Goal: Task Accomplishment & Management: Complete application form

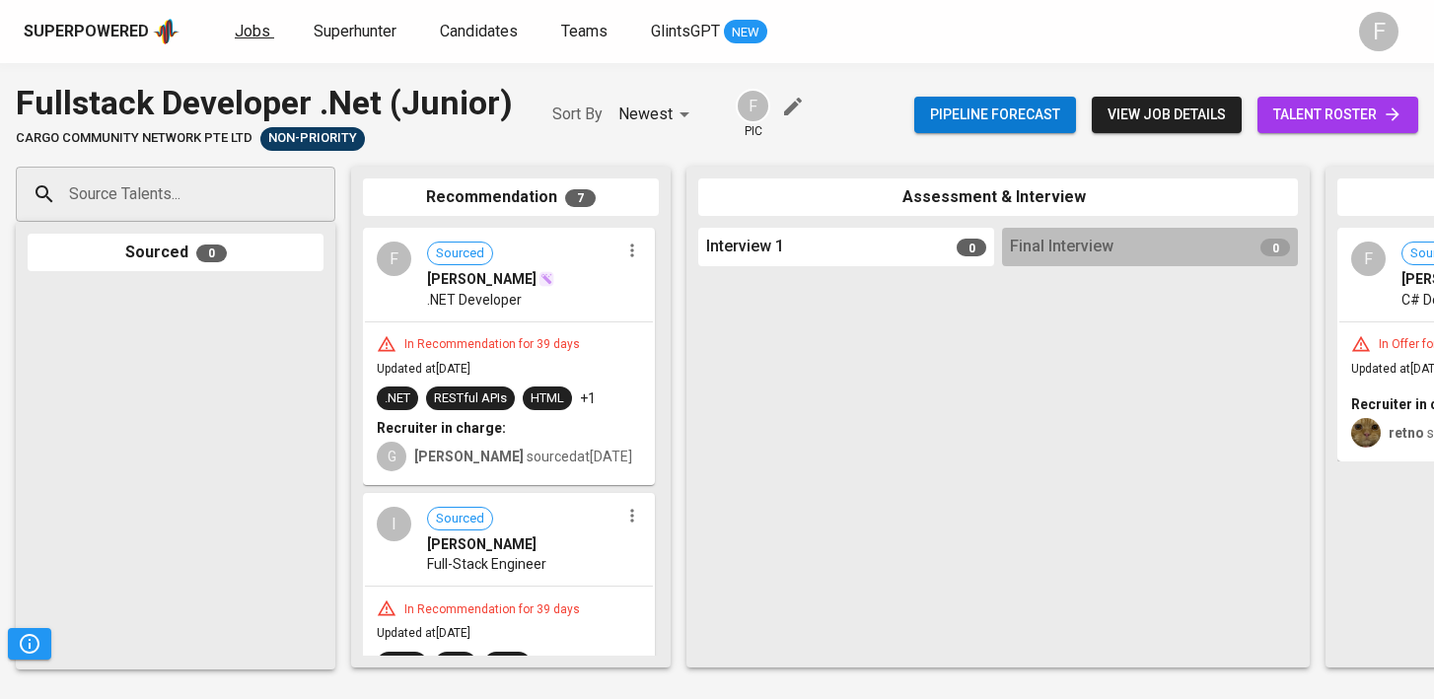
click at [252, 39] on span "Jobs" at bounding box center [253, 31] width 36 height 19
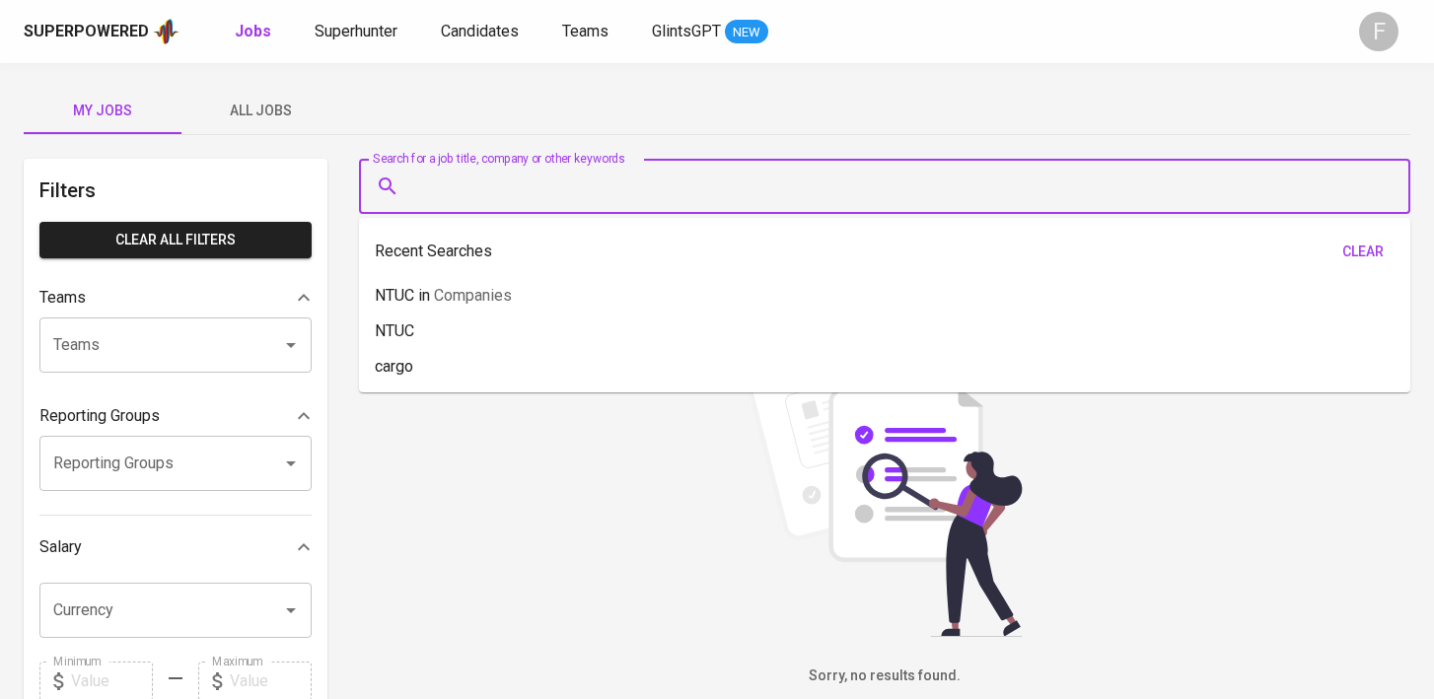
click at [531, 191] on input "Search for a job title, company or other keywords" at bounding box center [889, 186] width 965 height 37
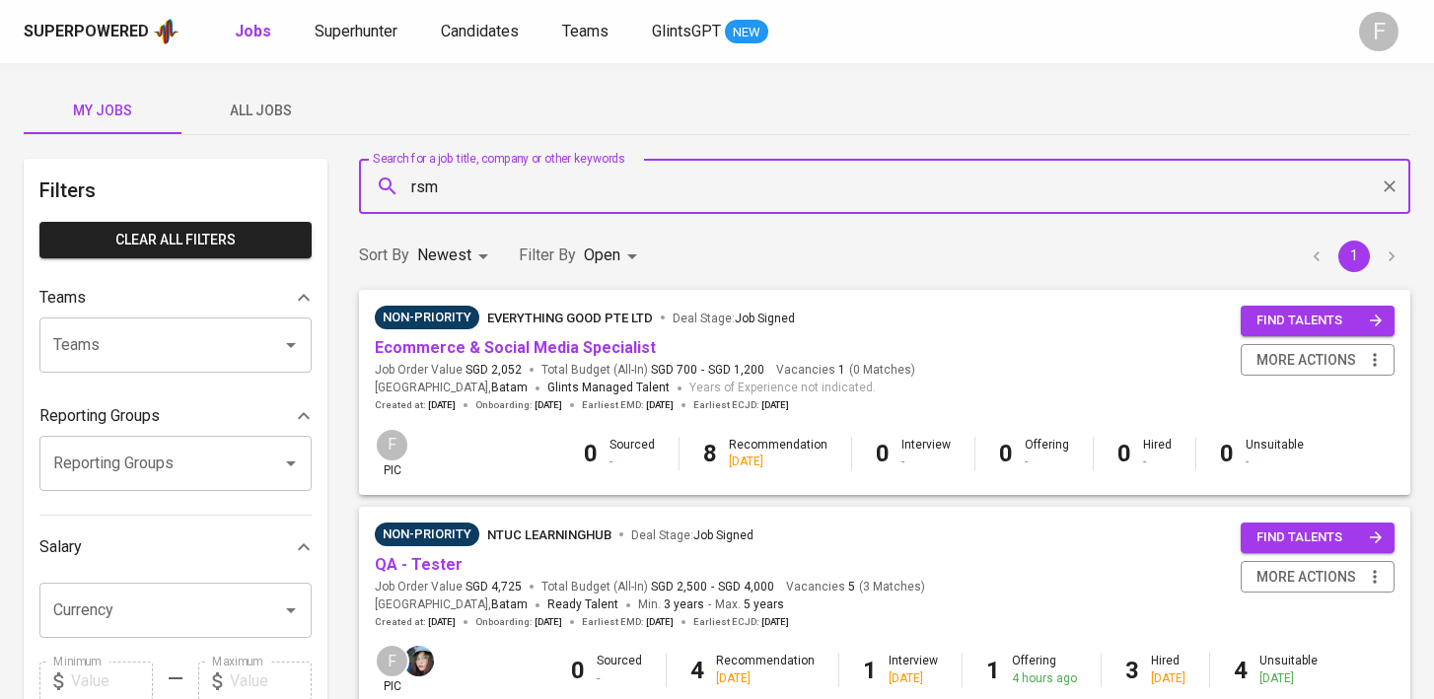
type input "rsm"
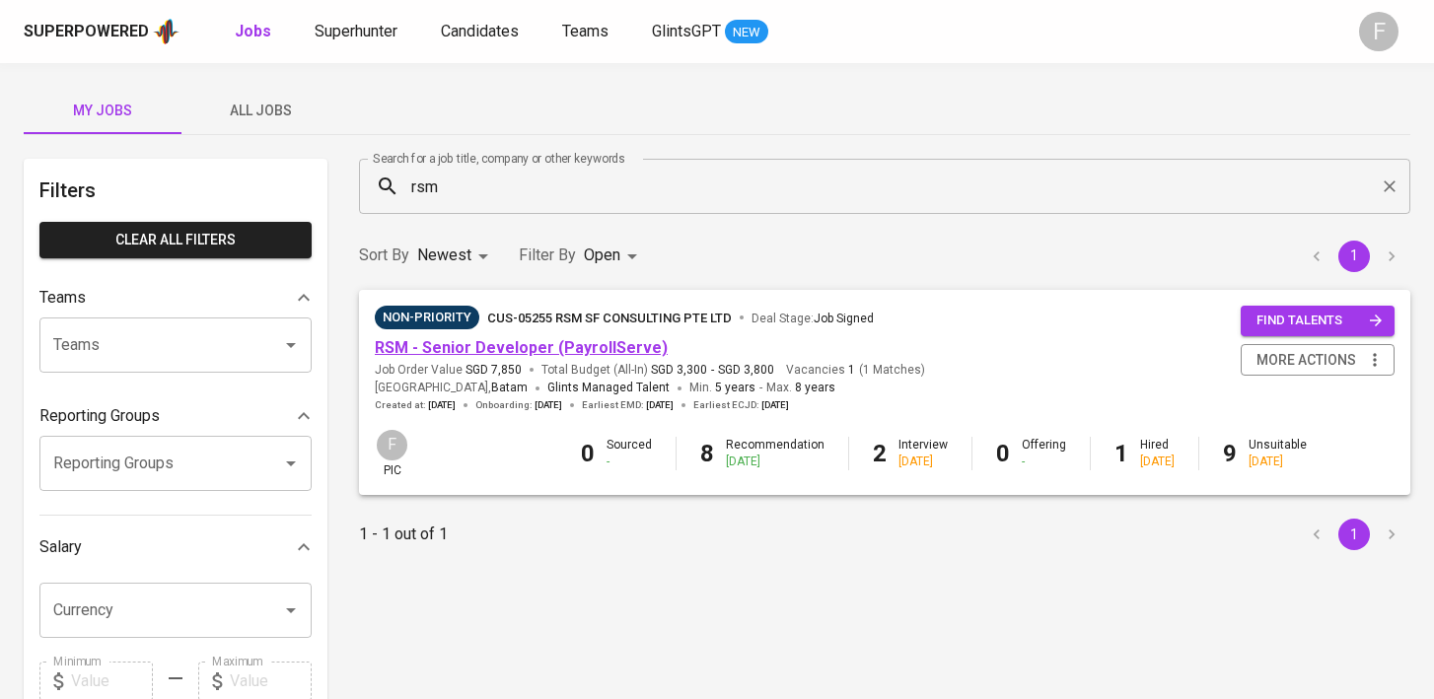
click at [586, 344] on link "RSM - Senior Developer (PayrollServe)" at bounding box center [521, 347] width 293 height 19
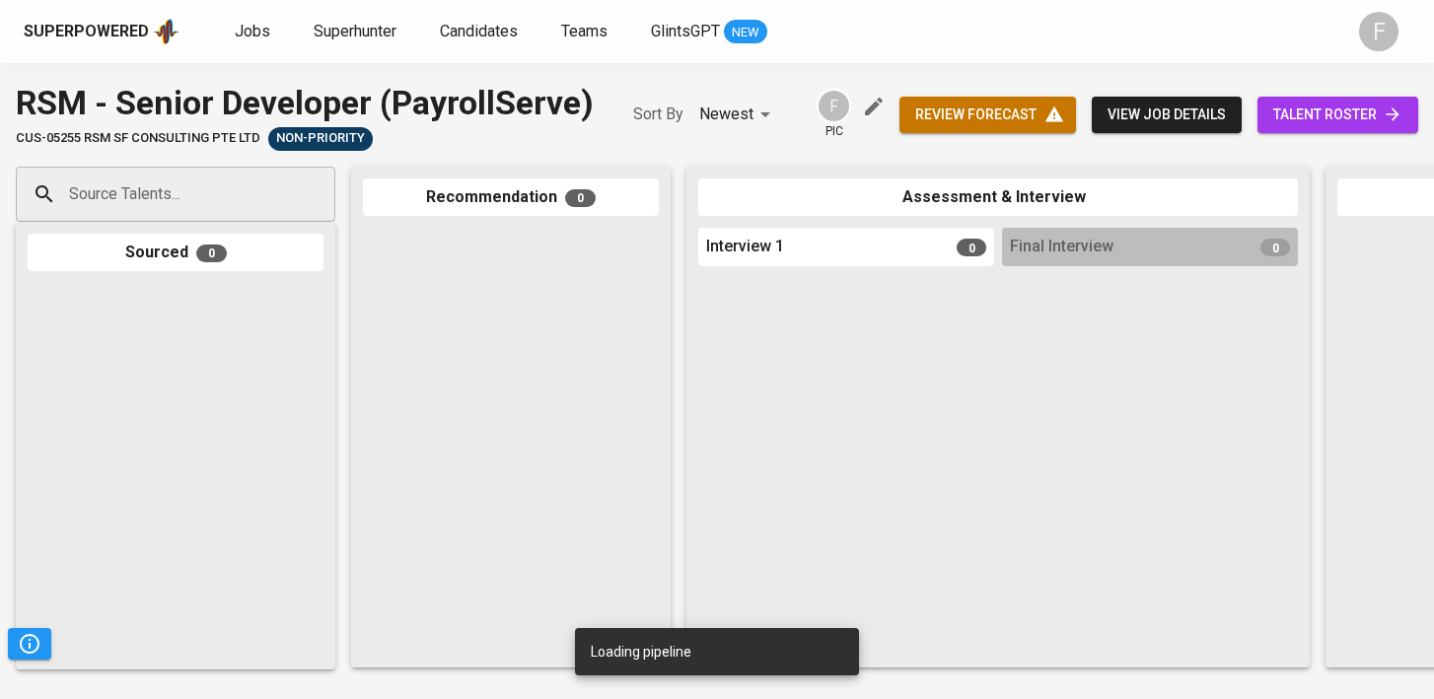
click at [1324, 107] on span "talent roster" at bounding box center [1337, 115] width 129 height 25
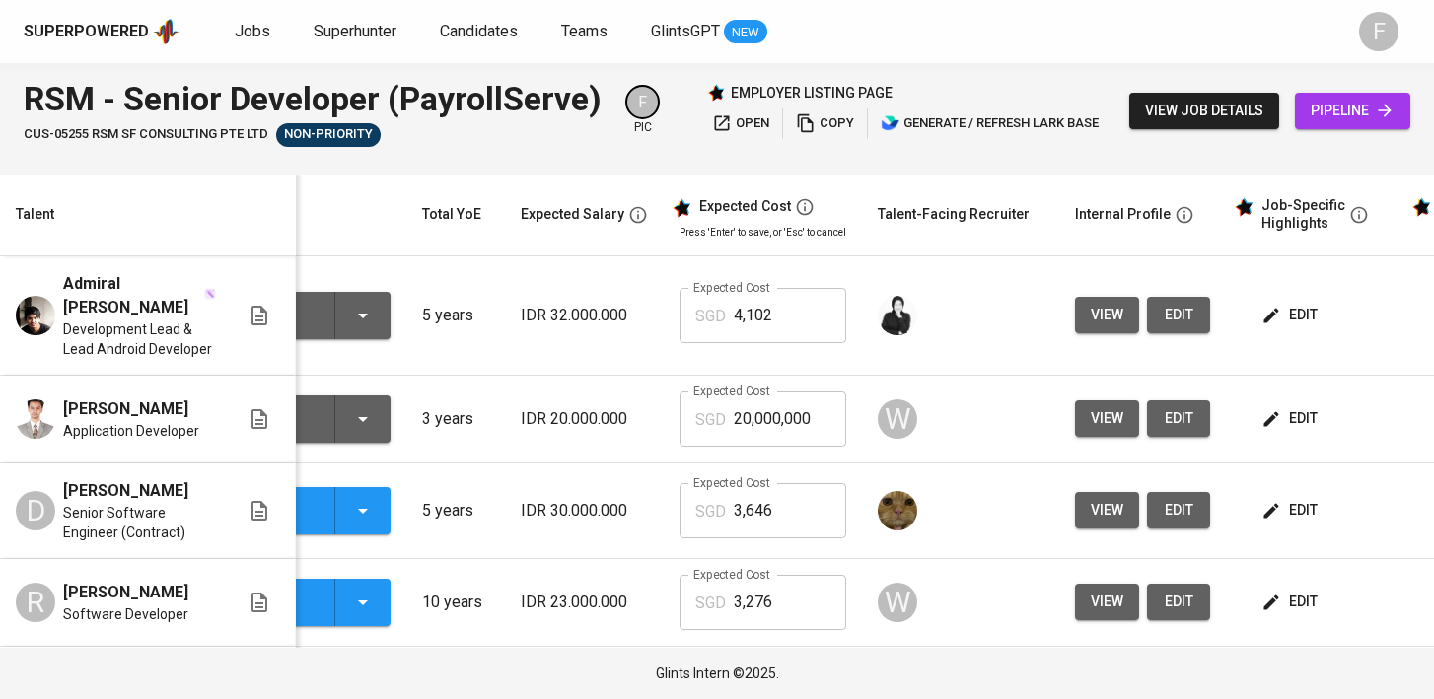
scroll to position [0, 254]
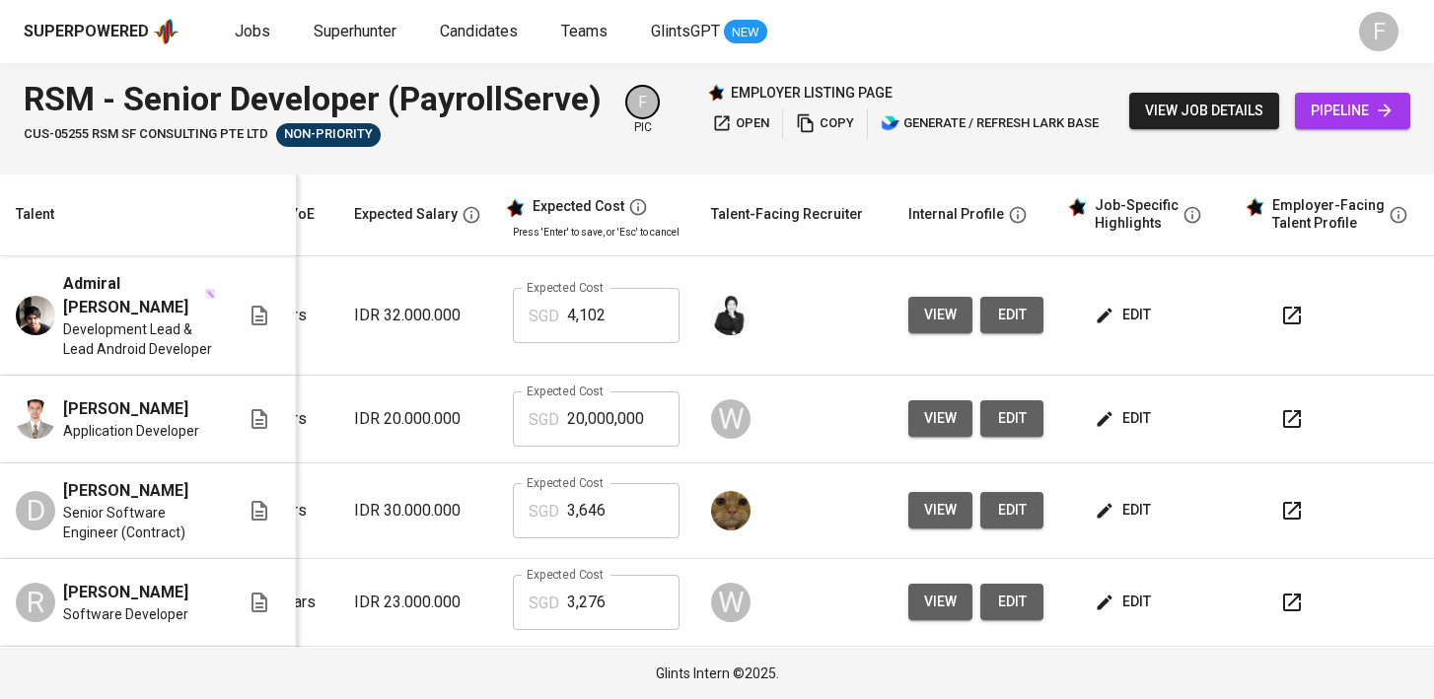
click at [1268, 321] on button "button" at bounding box center [1291, 315] width 47 height 47
click at [235, 43] on link "Jobs" at bounding box center [254, 32] width 39 height 25
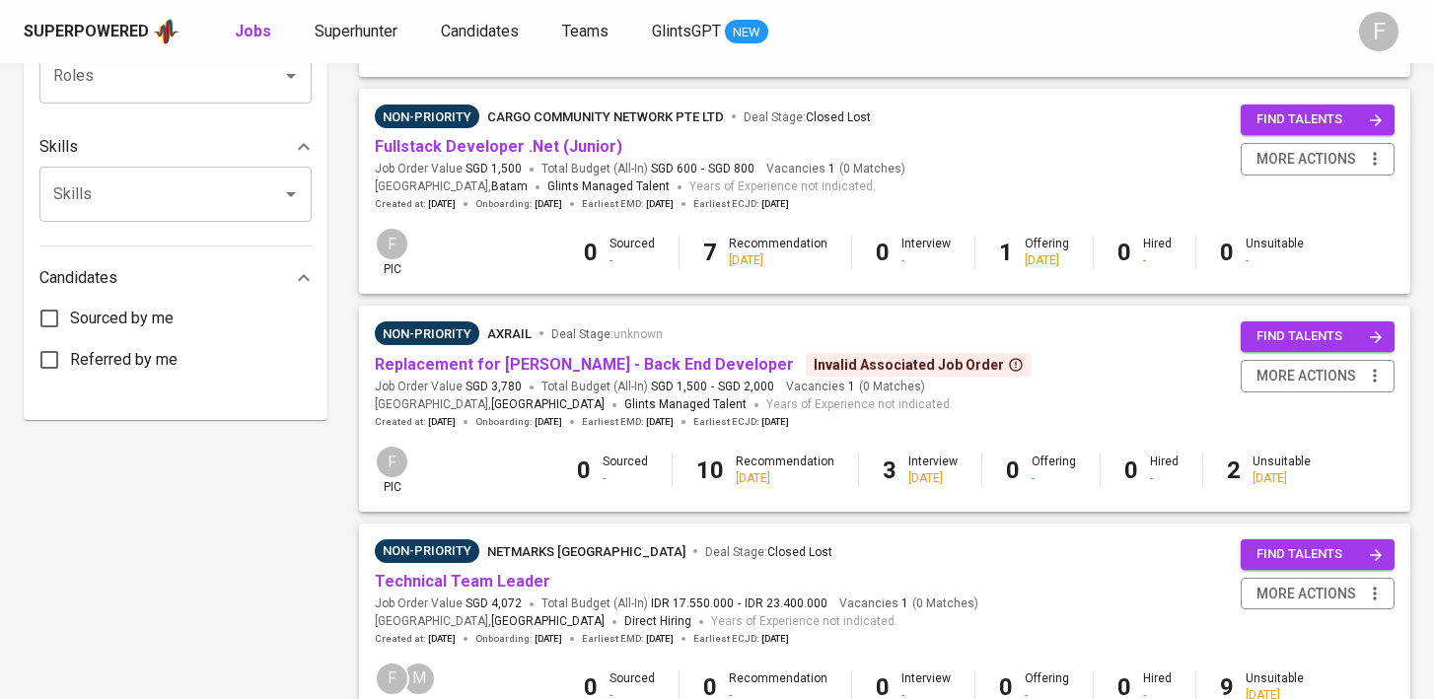
scroll to position [872, 0]
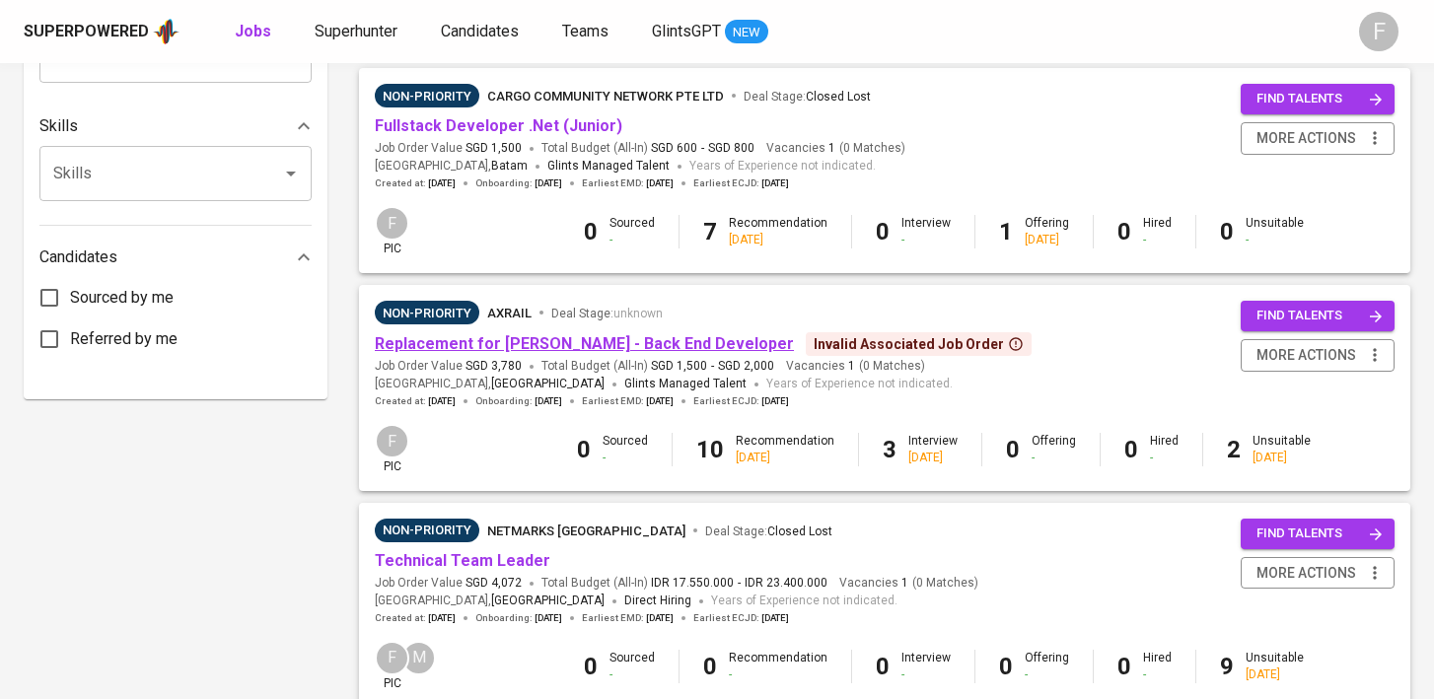
click at [641, 342] on link "Replacement for [PERSON_NAME] - Back End Developer" at bounding box center [584, 343] width 419 height 19
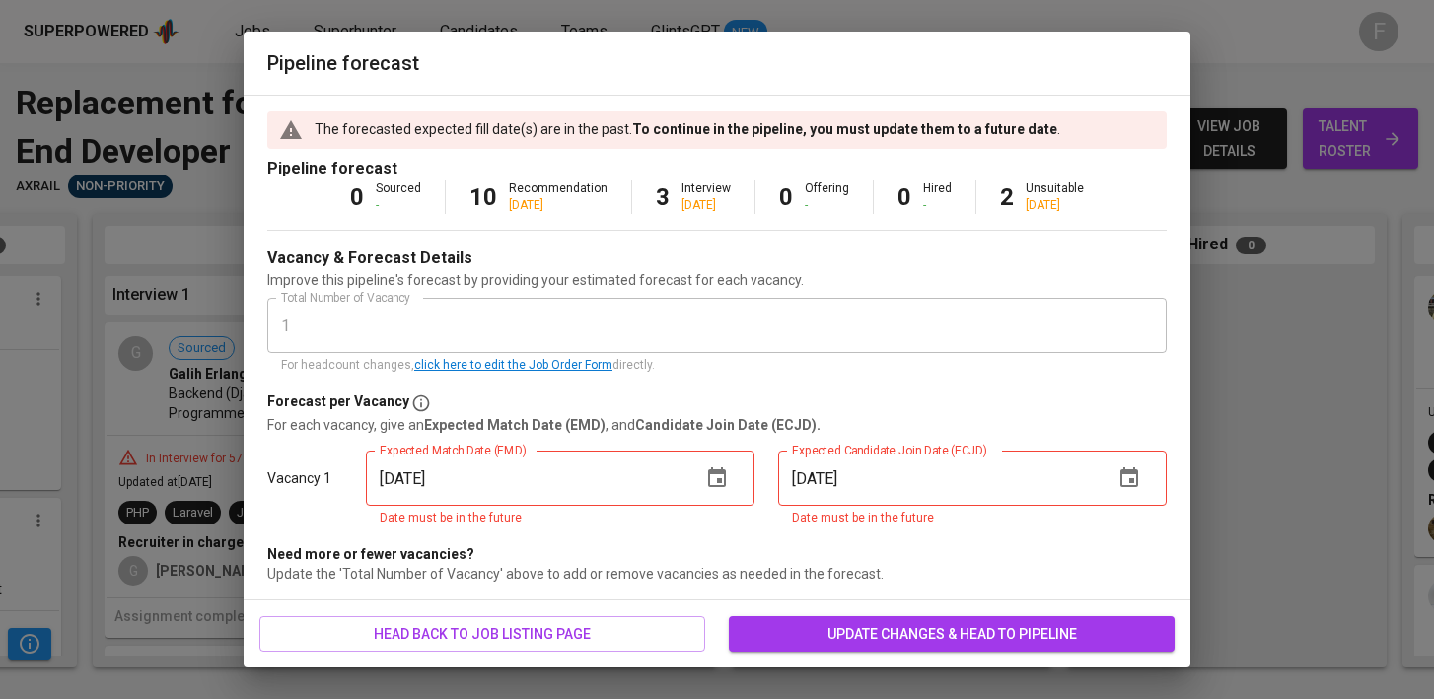
scroll to position [0, 593]
click at [722, 483] on icon "button" at bounding box center [717, 479] width 24 height 24
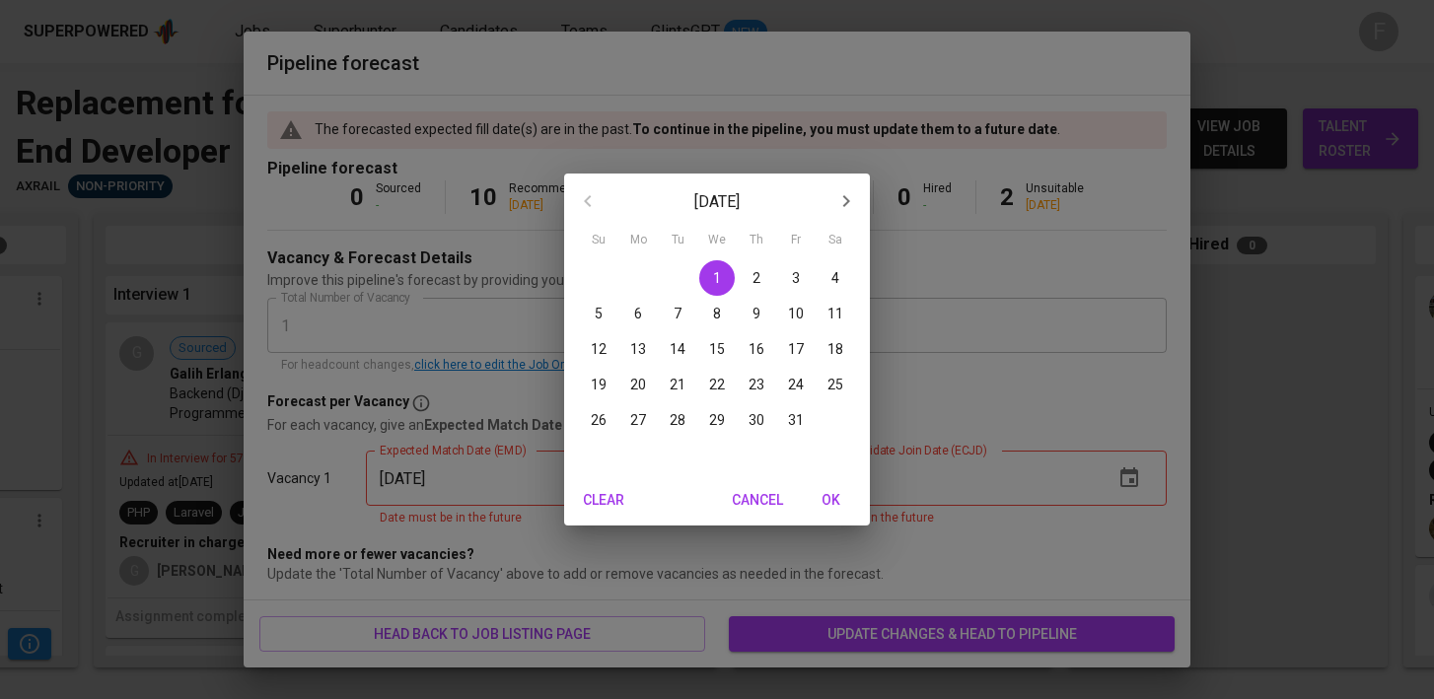
click at [788, 423] on p "31" at bounding box center [796, 420] width 16 height 20
type input "[DATE]"
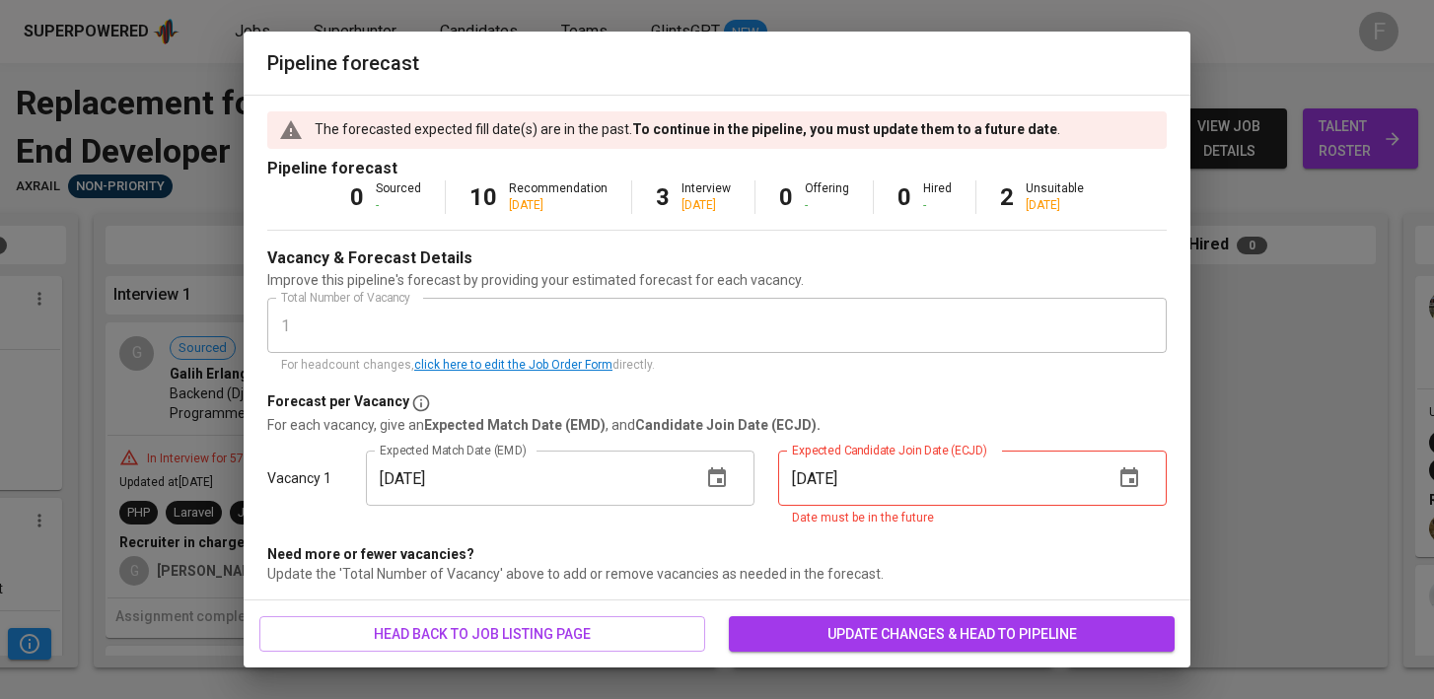
click at [1119, 479] on icon "button" at bounding box center [1129, 479] width 24 height 24
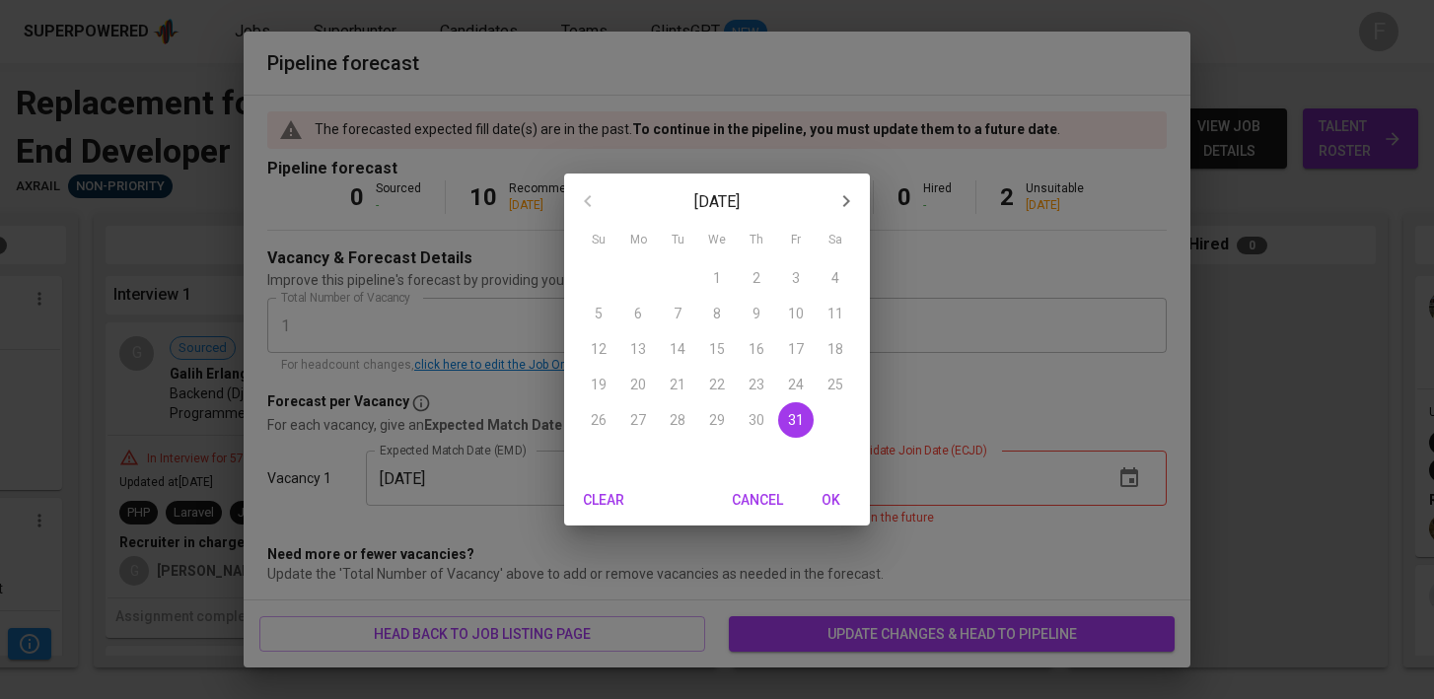
click at [793, 433] on button "31" at bounding box center [796, 420] width 36 height 36
type input "[DATE]"
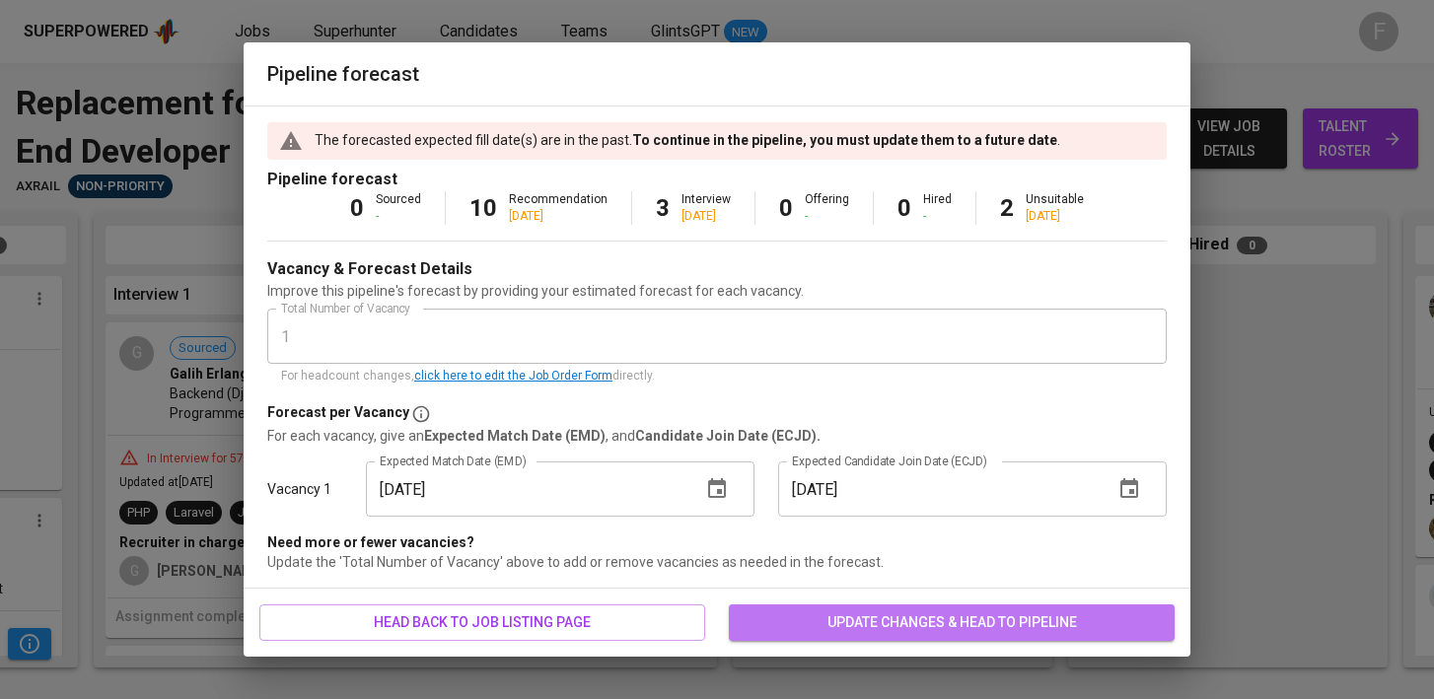
click at [913, 628] on span "update changes & head to pipeline" at bounding box center [952, 623] width 414 height 25
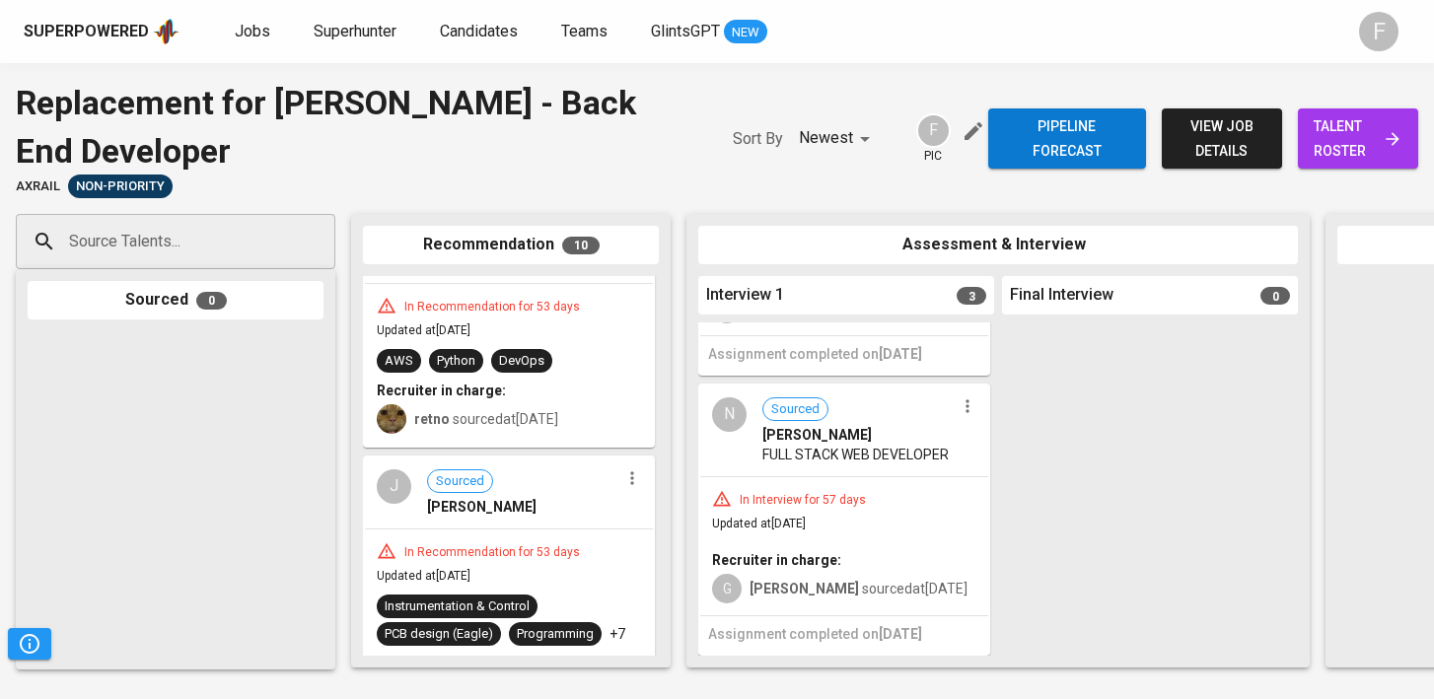
scroll to position [1711, 0]
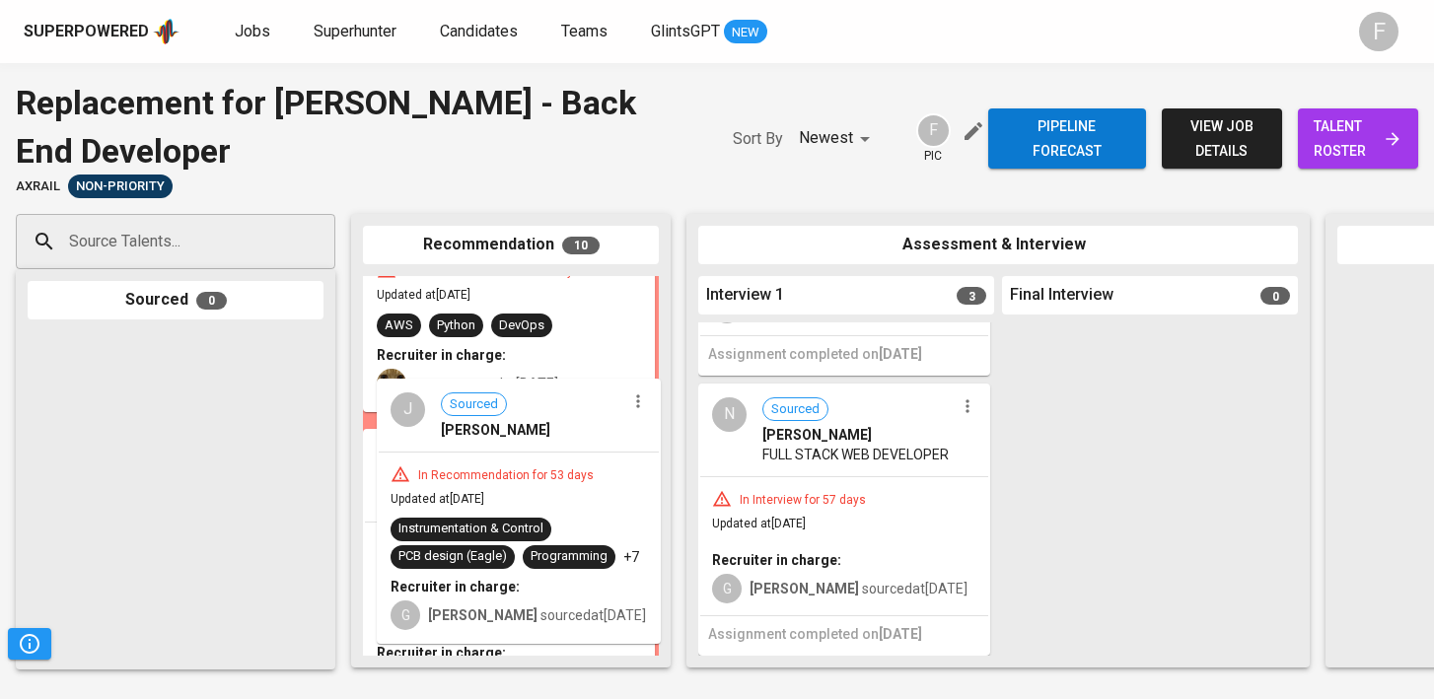
drag, startPoint x: 490, startPoint y: 501, endPoint x: 510, endPoint y: 452, distance: 53.1
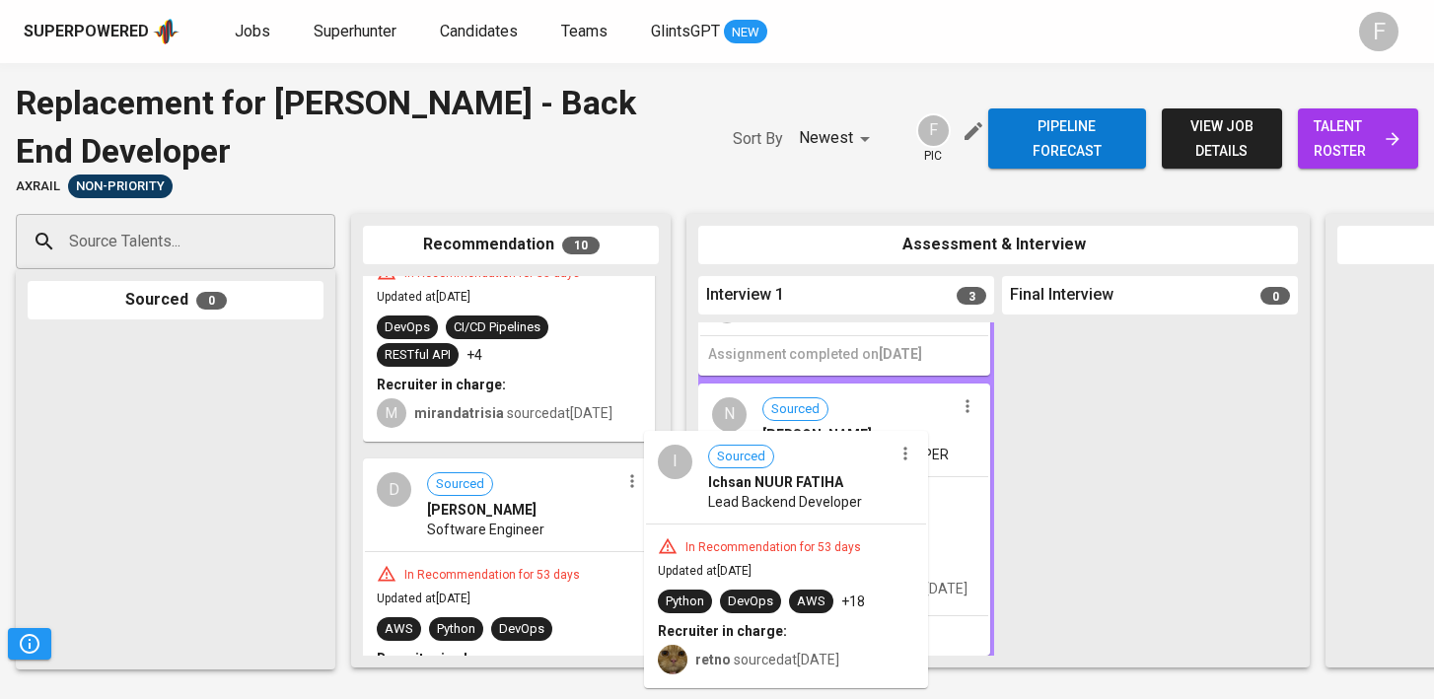
scroll to position [575, 0]
drag, startPoint x: 470, startPoint y: 546, endPoint x: 797, endPoint y: 506, distance: 329.0
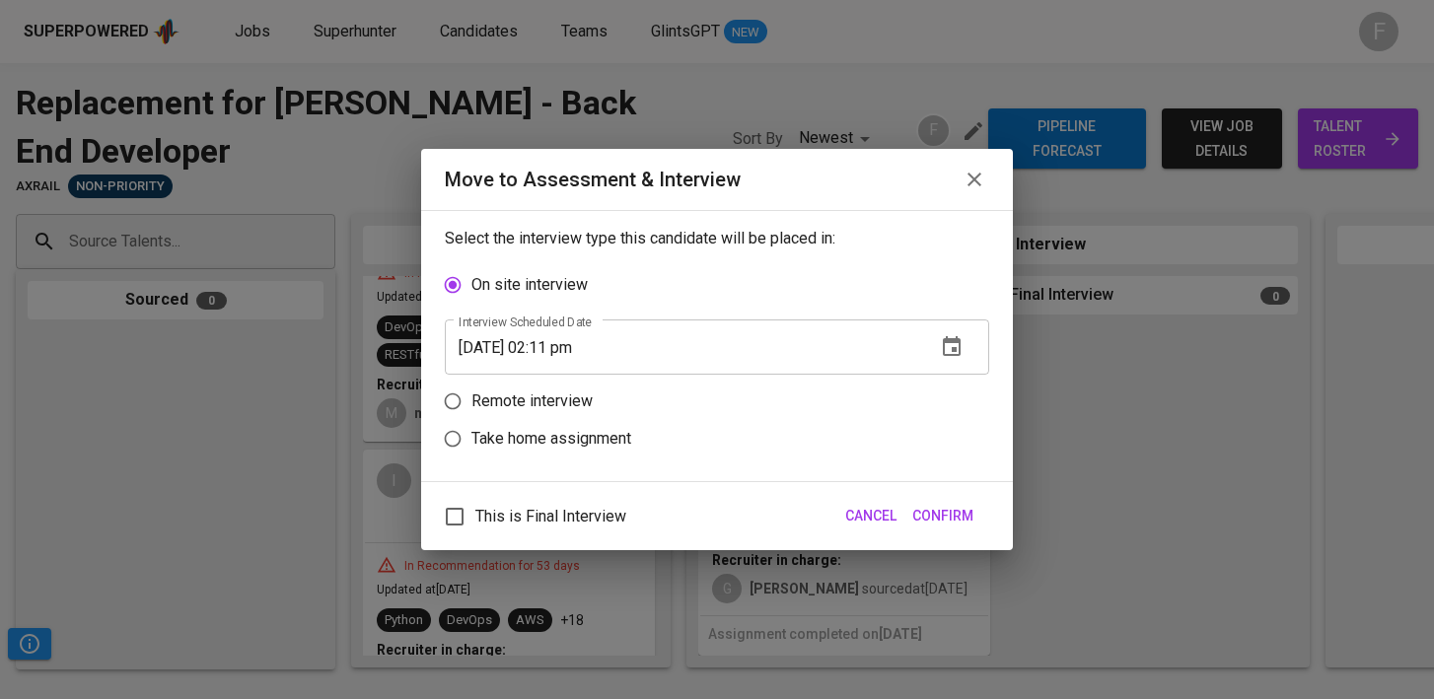
click at [484, 408] on p "Remote interview" at bounding box center [531, 402] width 121 height 24
click at [471, 408] on input "Remote interview" at bounding box center [452, 401] width 37 height 37
radio input "true"
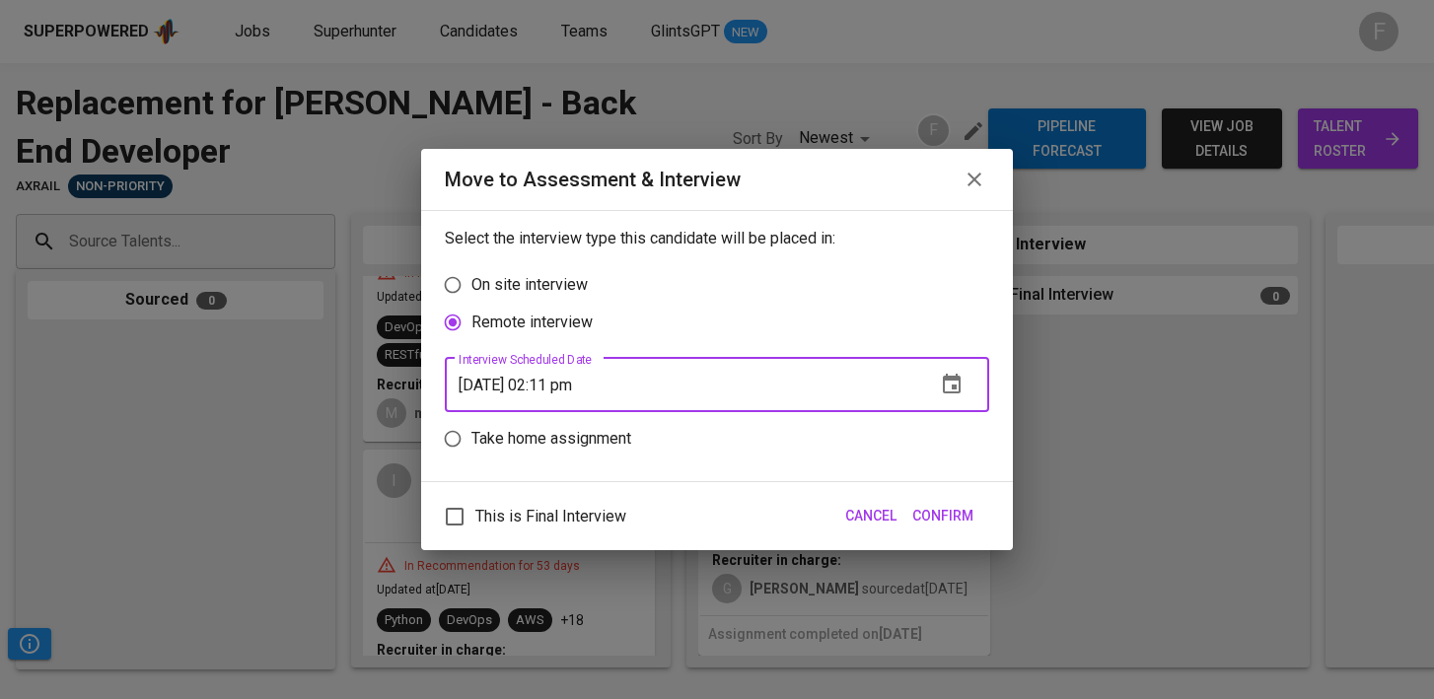
click at [563, 387] on input "[DATE] 02:11 pm" at bounding box center [682, 384] width 475 height 55
type input "[DATE] 01:12 pm"
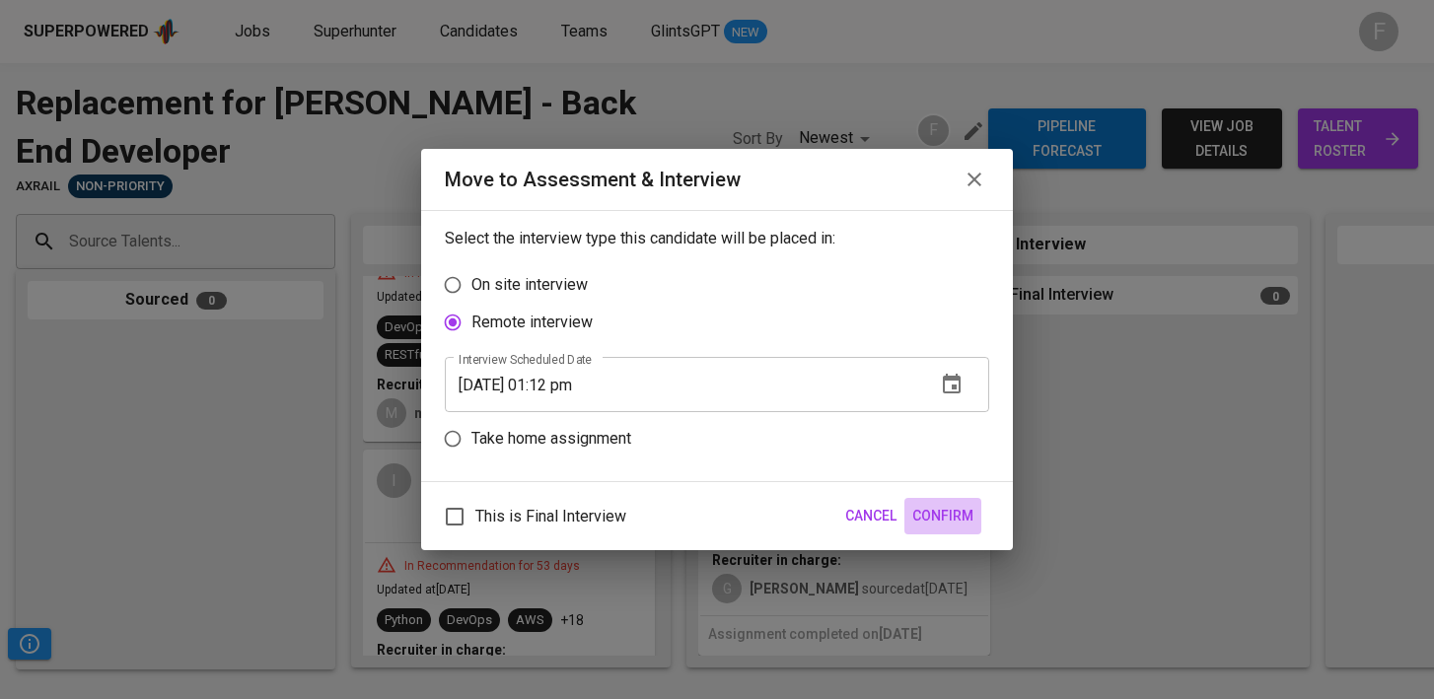
click at [957, 527] on span "Confirm" at bounding box center [942, 516] width 61 height 25
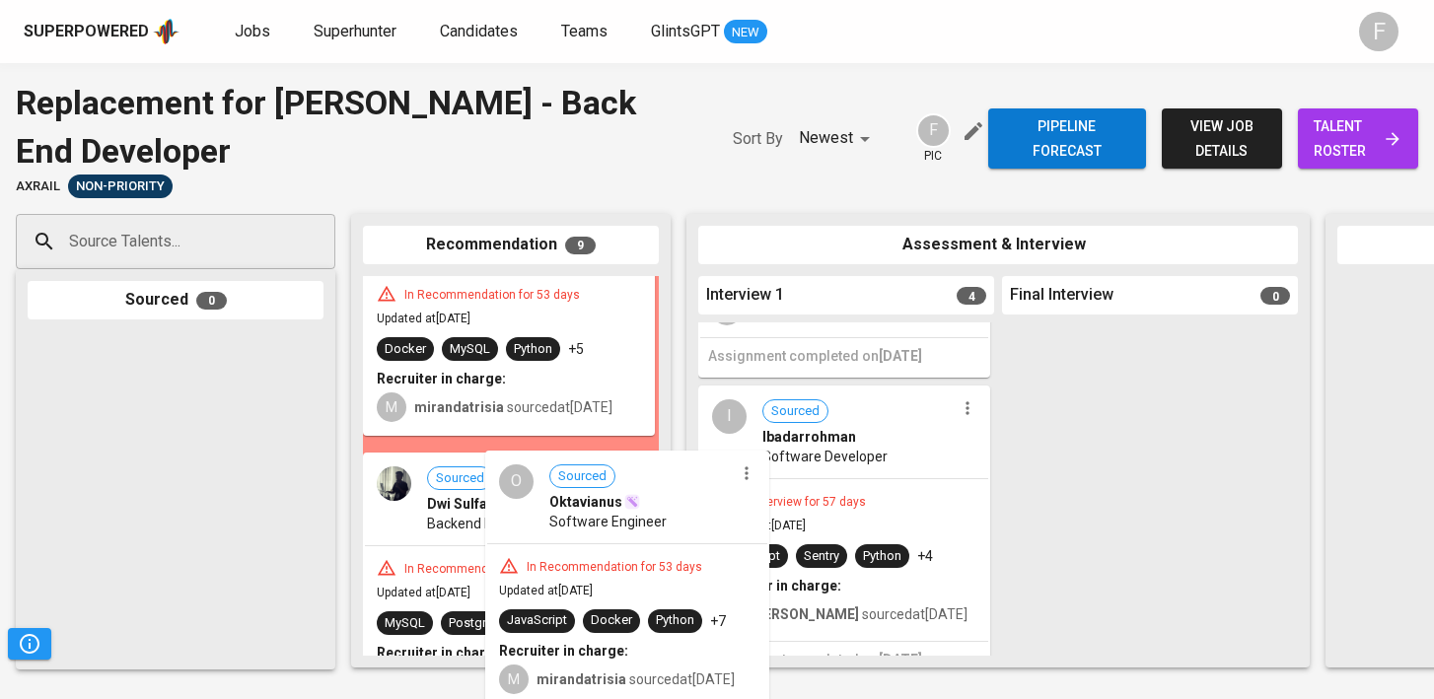
scroll to position [351, 0]
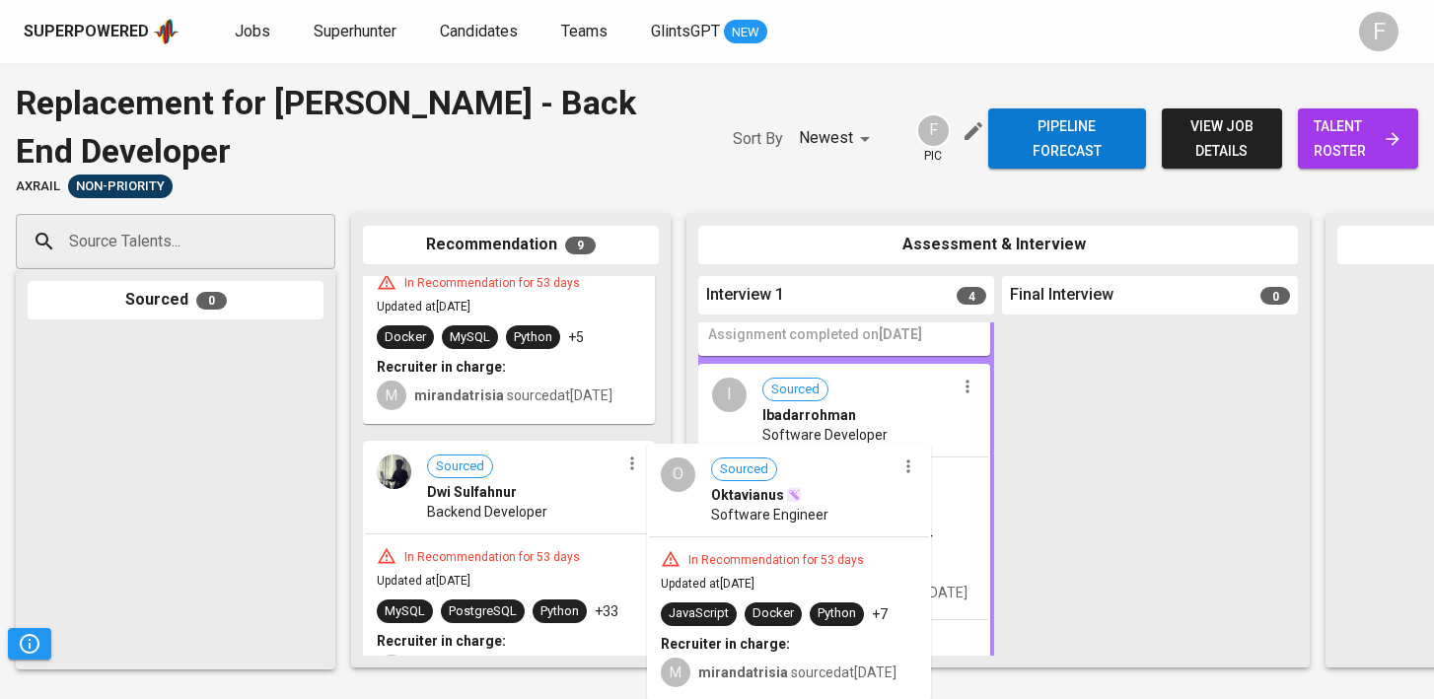
drag, startPoint x: 490, startPoint y: 508, endPoint x: 805, endPoint y: 498, distance: 314.8
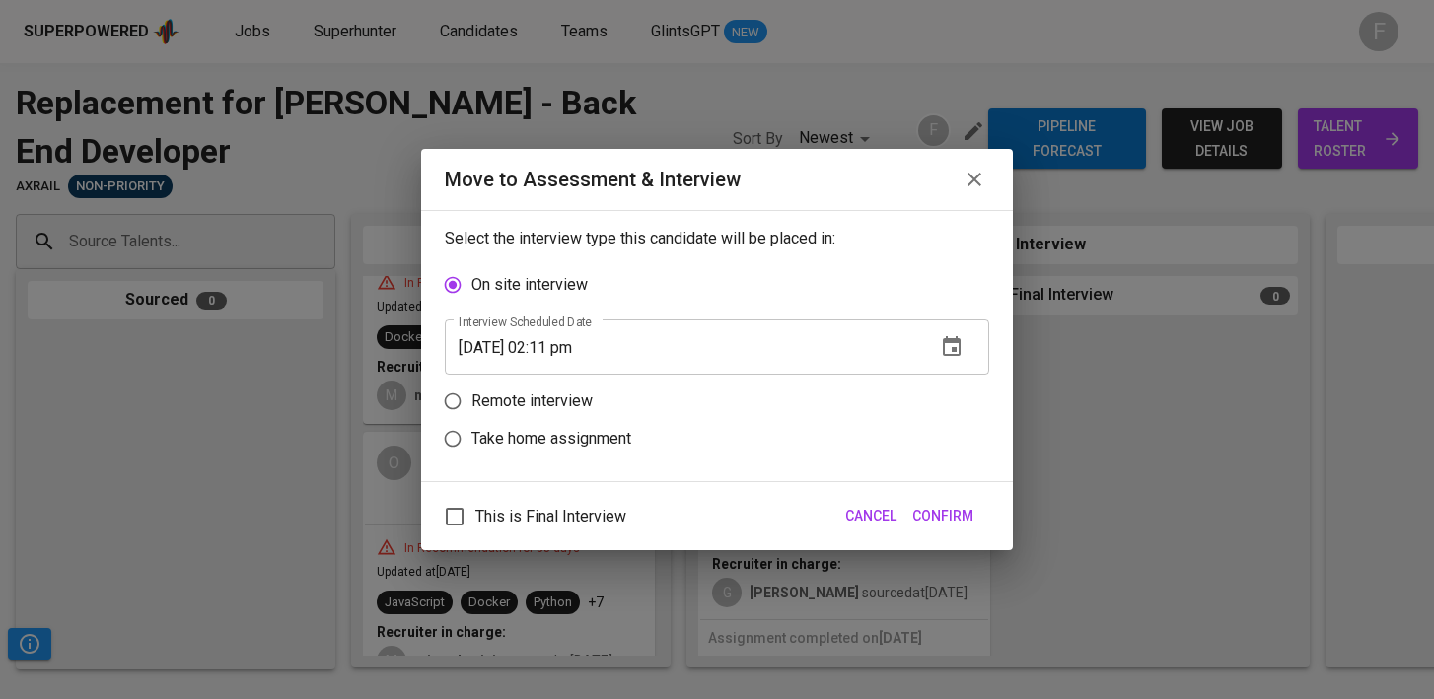
scroll to position [597, 0]
click at [483, 396] on p "Remote interview" at bounding box center [531, 402] width 121 height 24
click at [471, 396] on input "Remote interview" at bounding box center [452, 401] width 37 height 37
radio input "true"
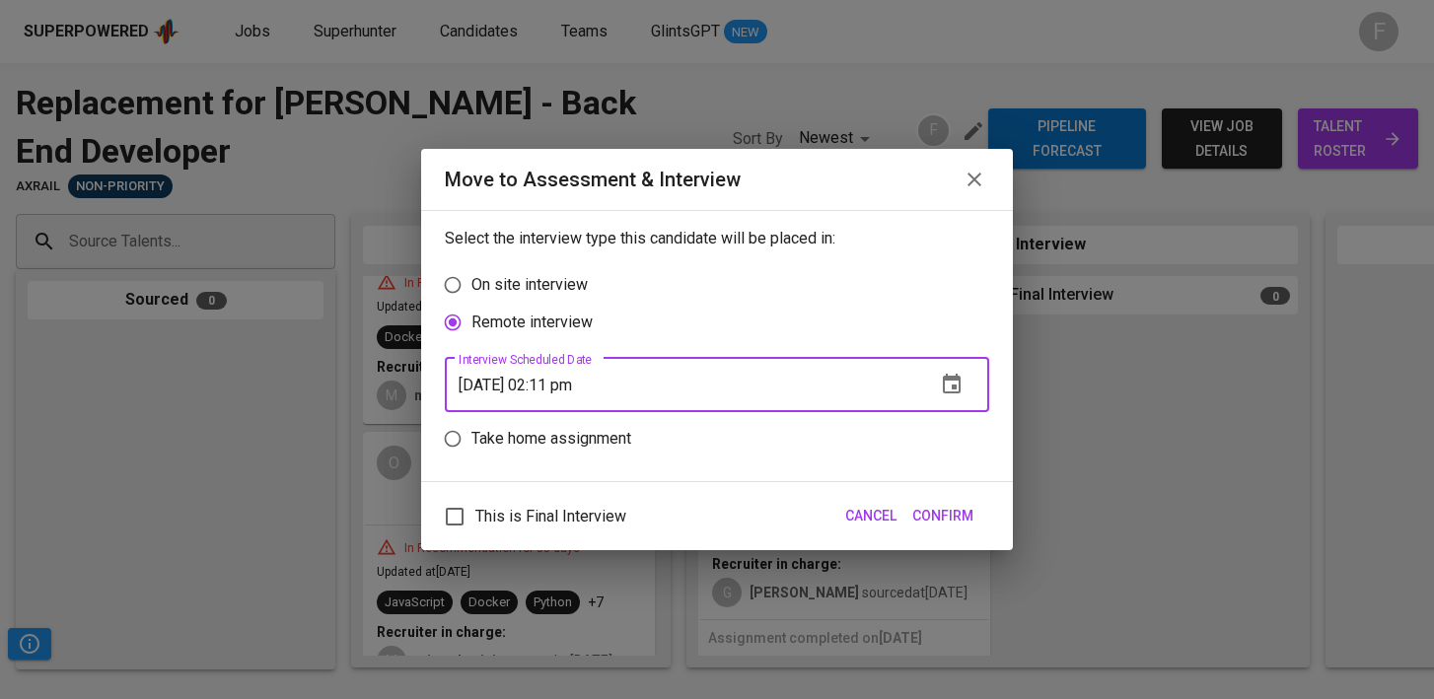
click at [561, 387] on input "[DATE] 02:11 pm" at bounding box center [682, 384] width 475 height 55
click at [941, 514] on span "Confirm" at bounding box center [942, 516] width 61 height 25
type input "[DATE] 01:13 pm"
click at [949, 523] on span "Confirm" at bounding box center [942, 516] width 61 height 25
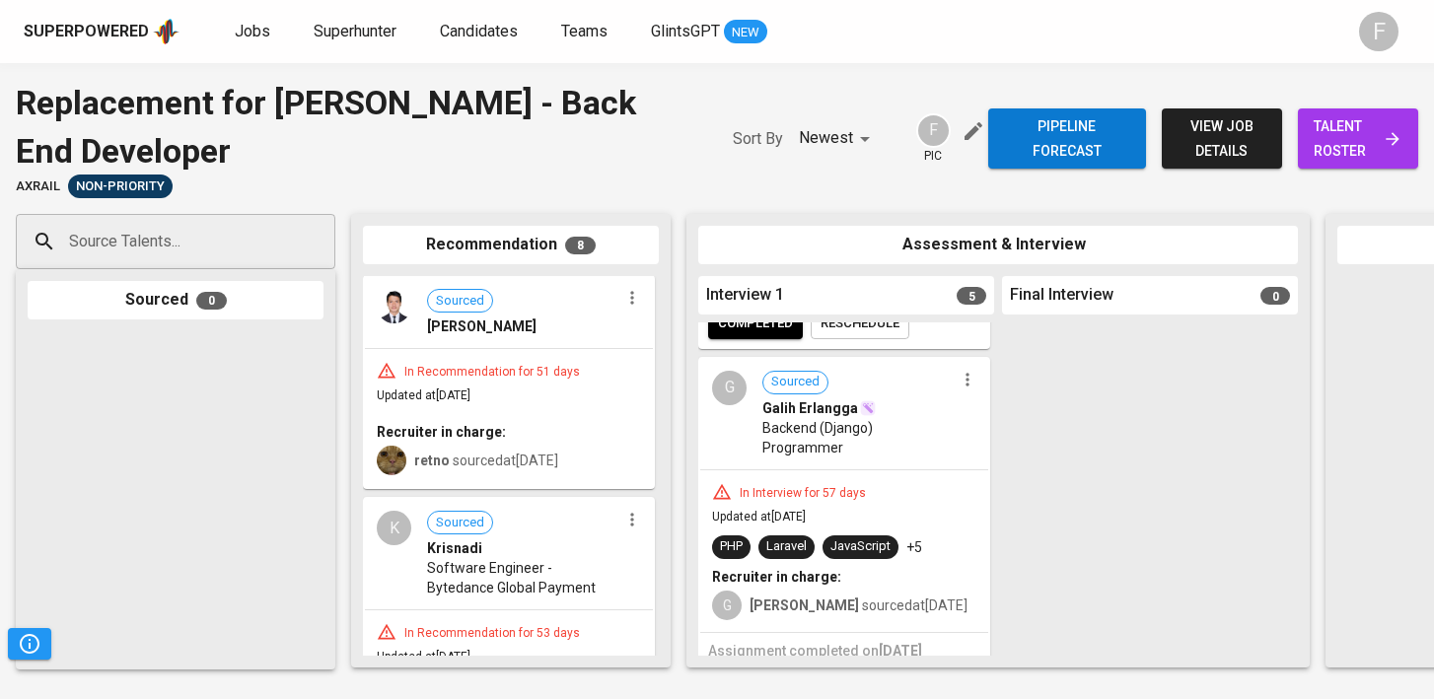
scroll to position [0, 0]
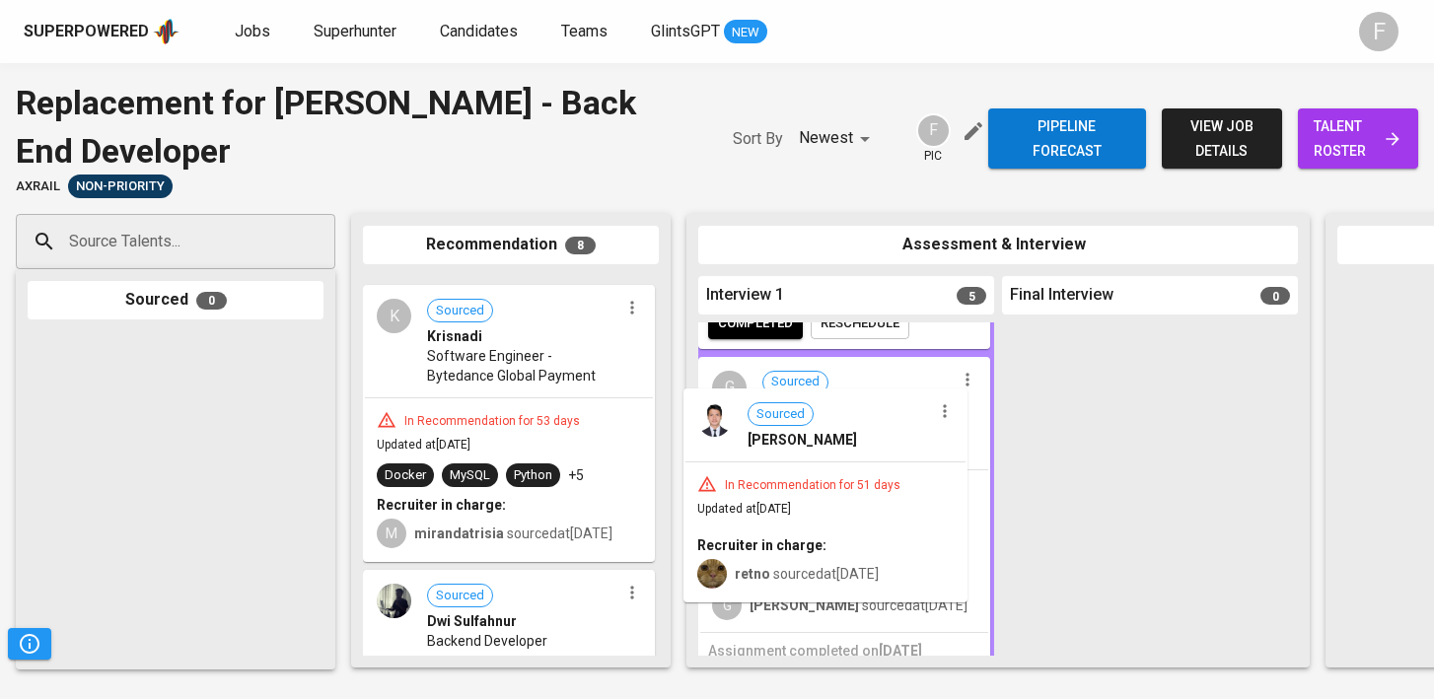
drag, startPoint x: 530, startPoint y: 360, endPoint x: 857, endPoint y: 473, distance: 346.5
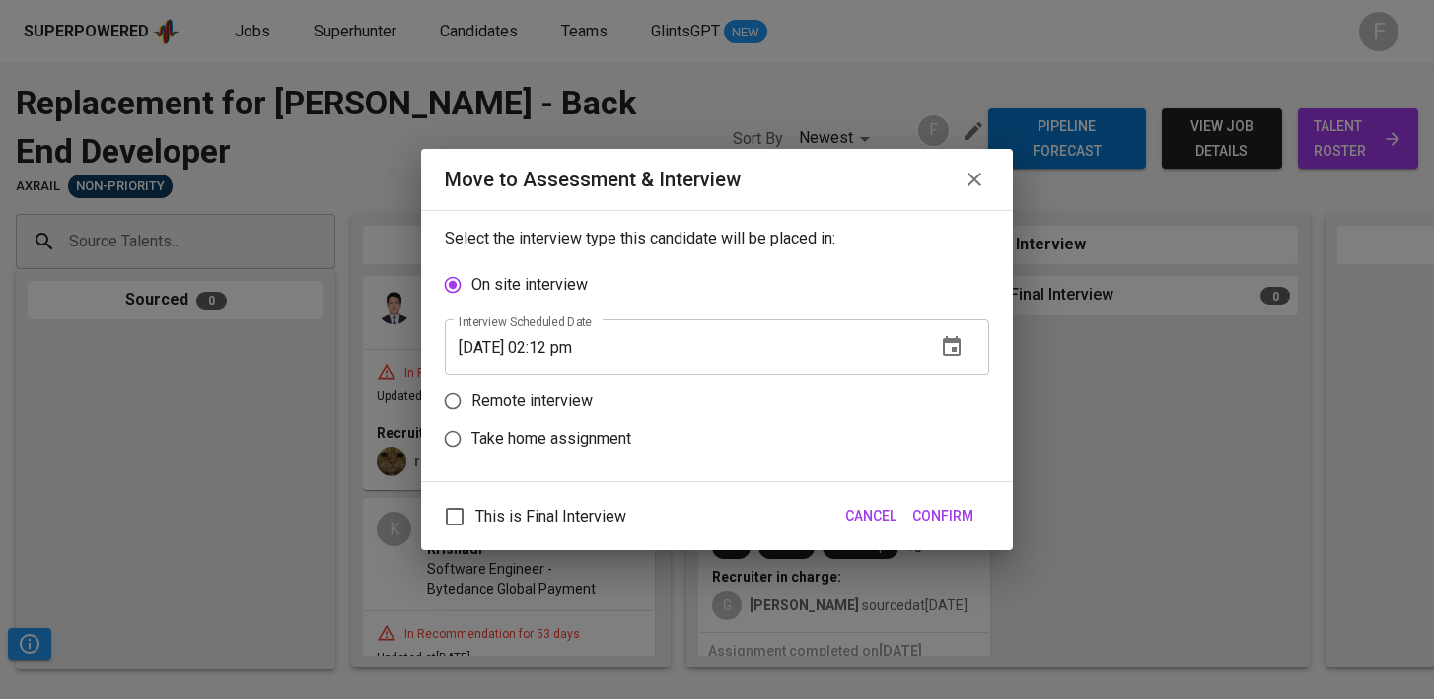
click at [553, 400] on p "Remote interview" at bounding box center [531, 402] width 121 height 24
click at [471, 400] on input "Remote interview" at bounding box center [452, 401] width 37 height 37
radio input "true"
click at [562, 389] on input "[DATE] 02:12 pm" at bounding box center [682, 384] width 475 height 55
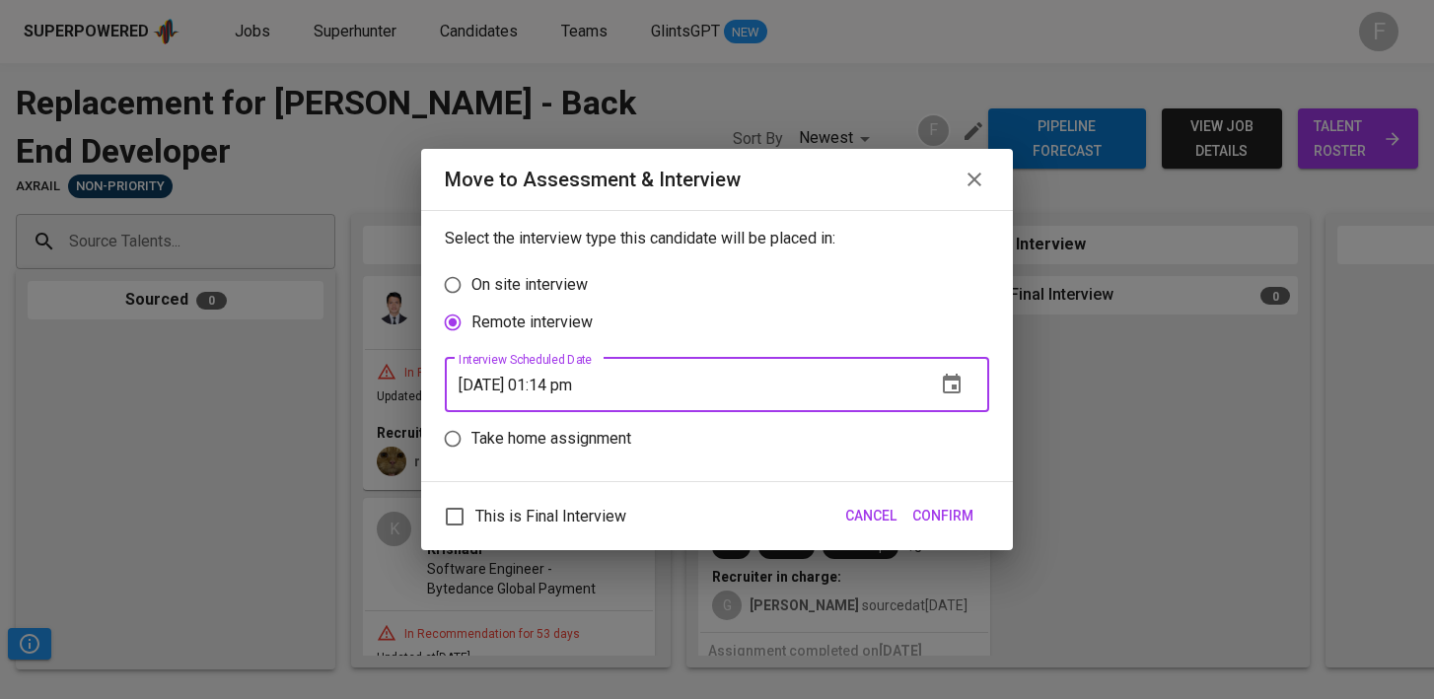
type input "[DATE] 01:14 pm"
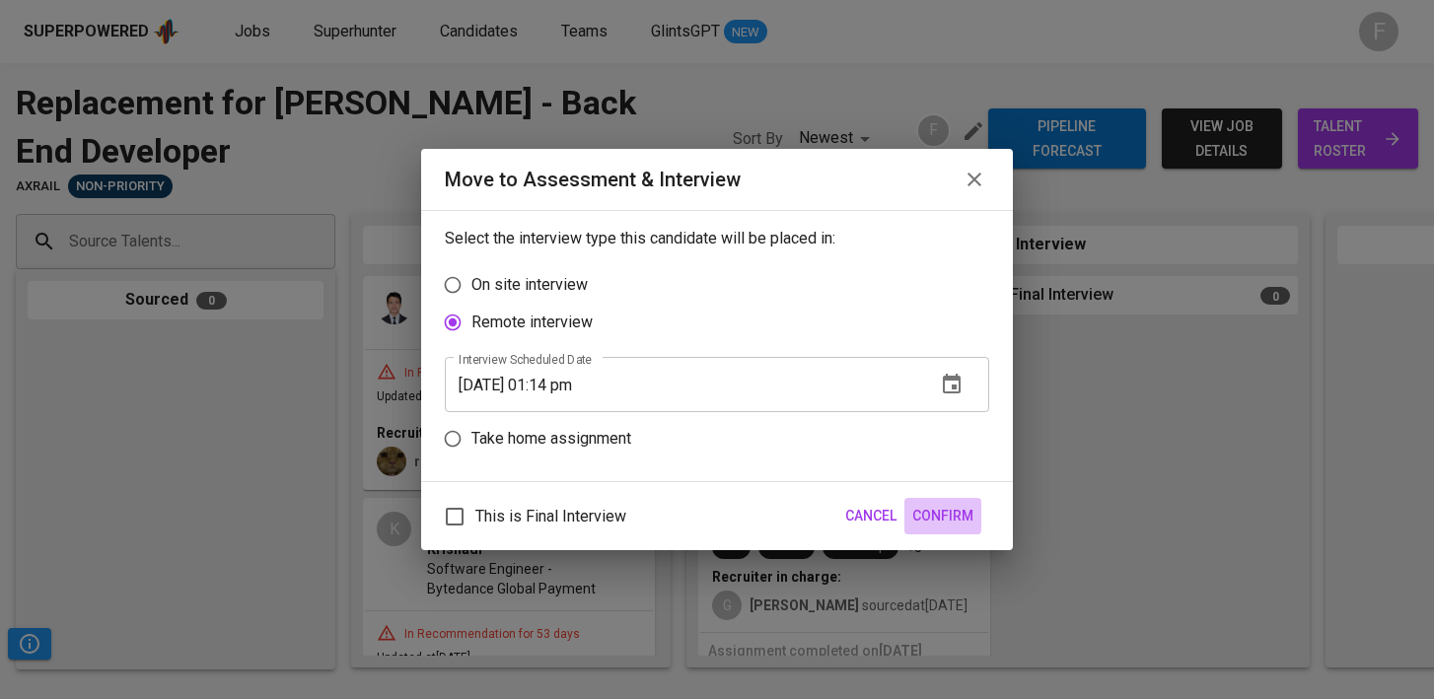
click at [957, 512] on span "Confirm" at bounding box center [942, 516] width 61 height 25
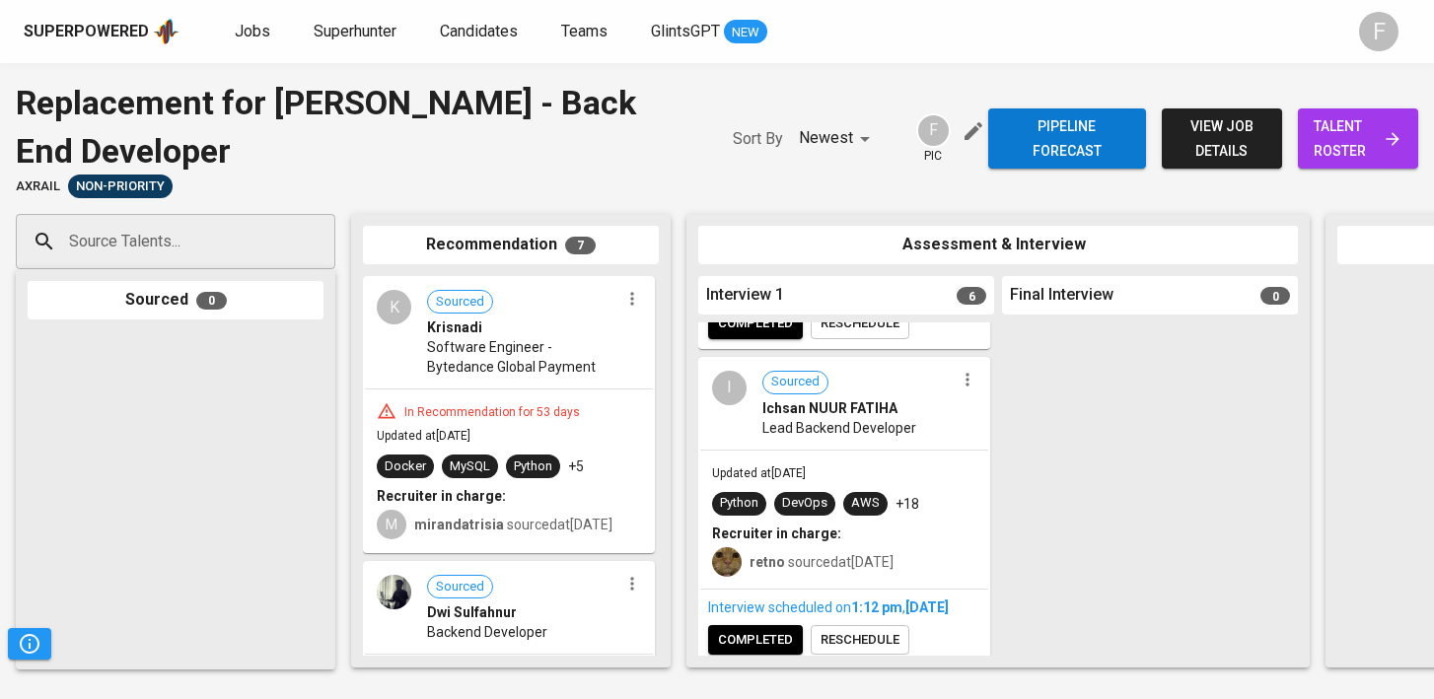
scroll to position [145, 0]
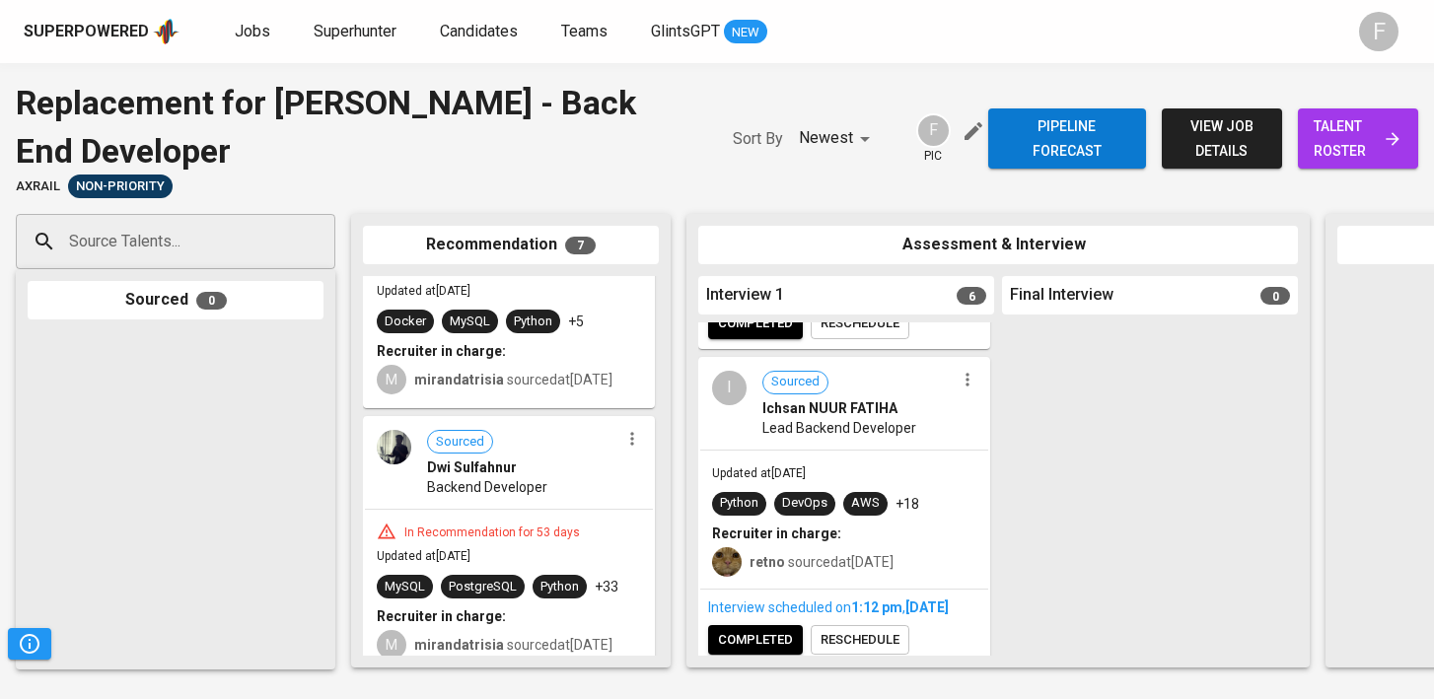
drag, startPoint x: 509, startPoint y: 502, endPoint x: 830, endPoint y: 478, distance: 322.4
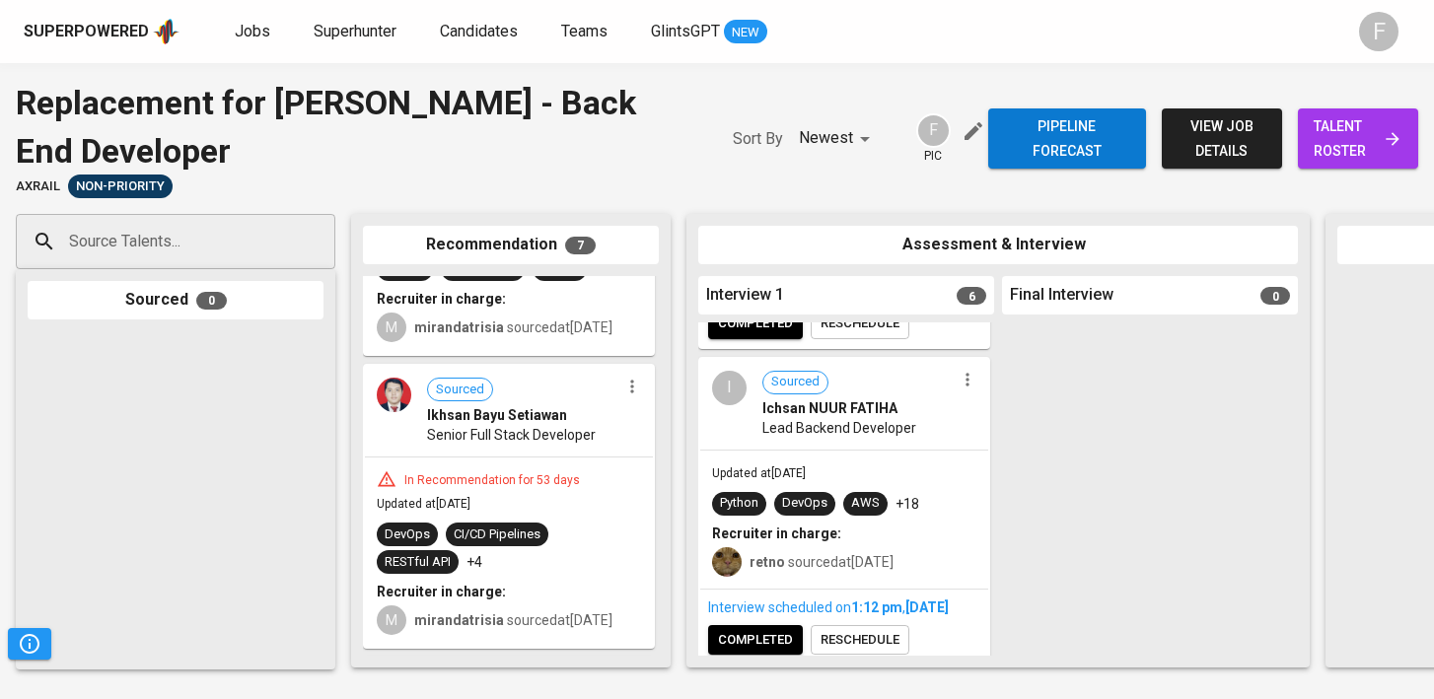
scroll to position [468, 0]
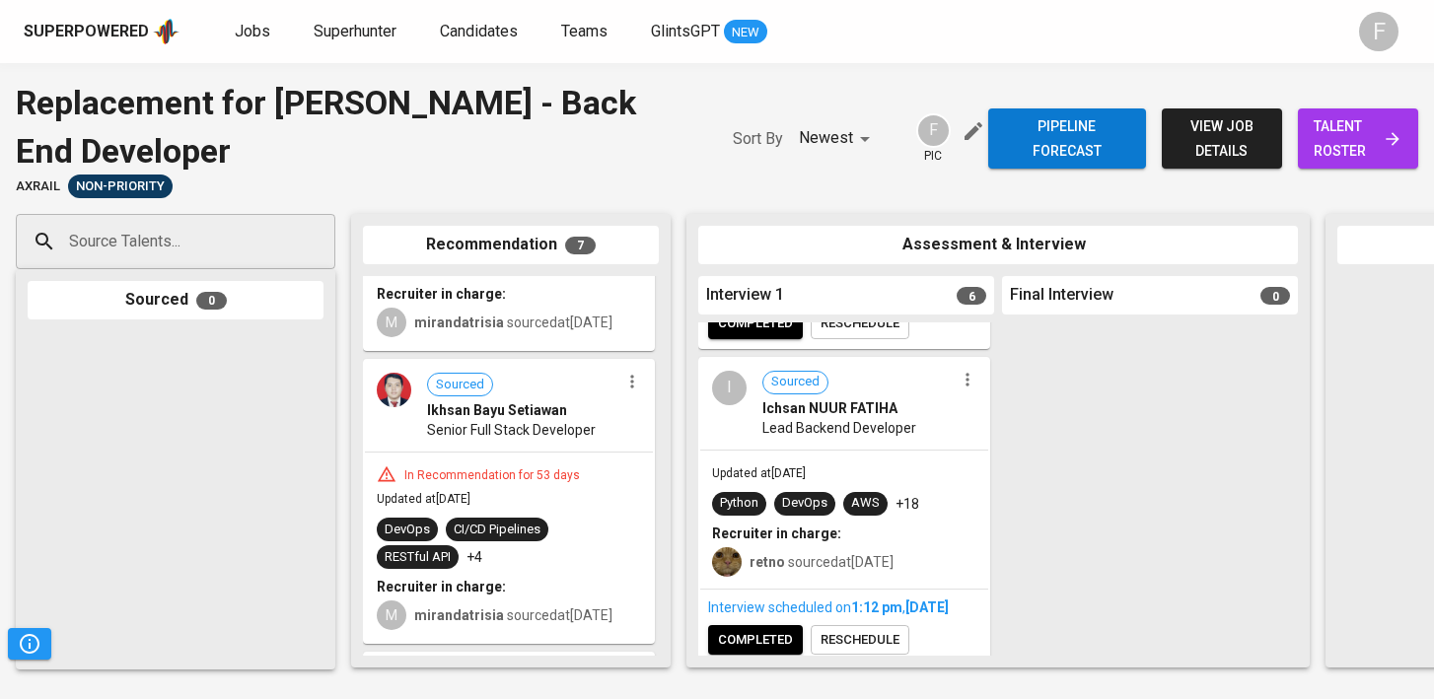
drag, startPoint x: 479, startPoint y: 476, endPoint x: 805, endPoint y: 468, distance: 325.6
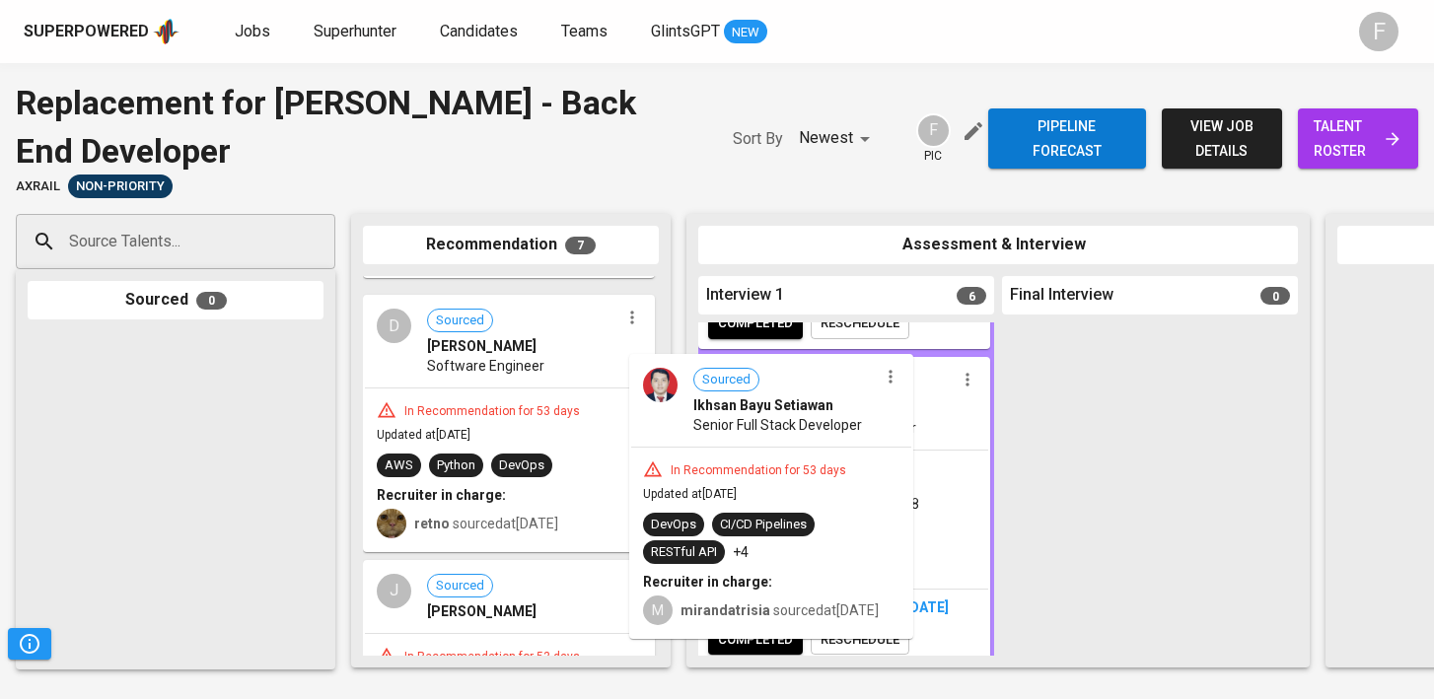
drag, startPoint x: 484, startPoint y: 453, endPoint x: 787, endPoint y: 504, distance: 307.1
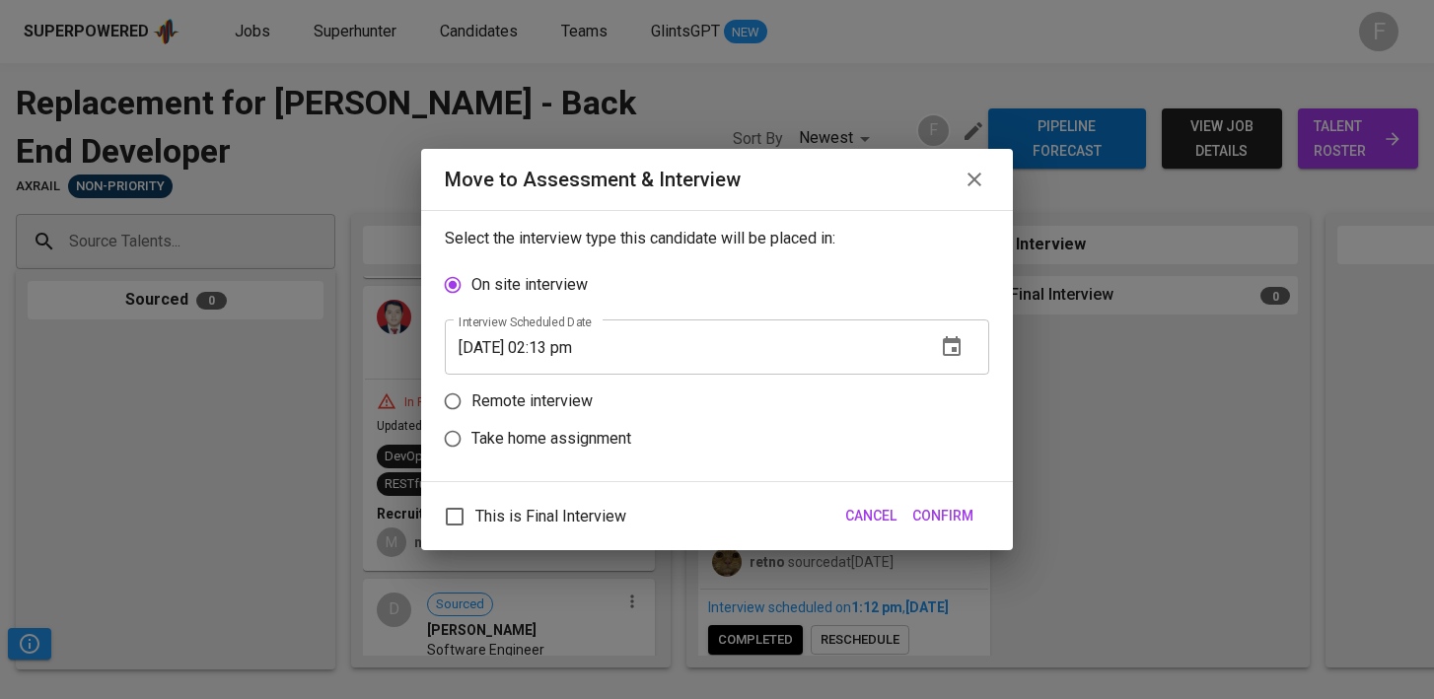
click at [513, 398] on p "Remote interview" at bounding box center [531, 402] width 121 height 24
click at [471, 398] on input "Remote interview" at bounding box center [452, 401] width 37 height 37
radio input "true"
click at [561, 384] on input "[DATE] 02:13 pm" at bounding box center [682, 384] width 475 height 55
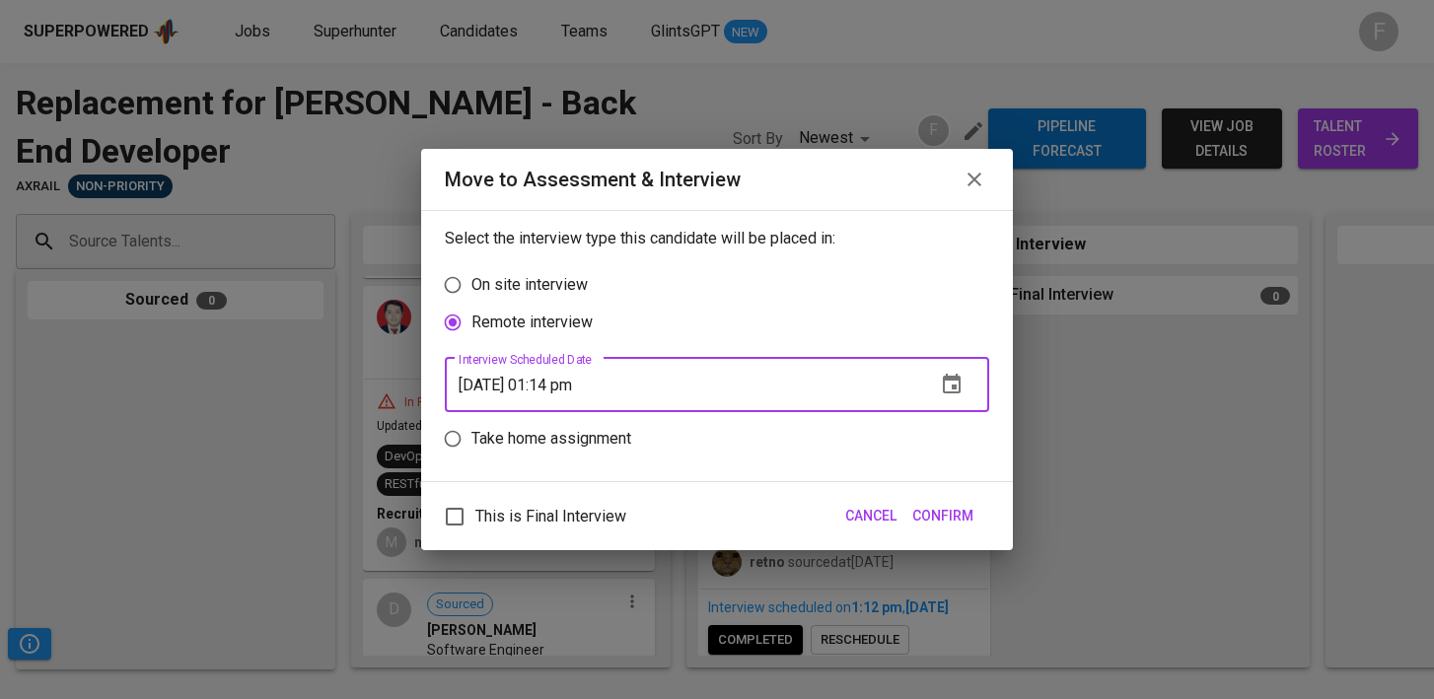
type input "[DATE] 01:14 pm"
click at [937, 512] on span "Confirm" at bounding box center [942, 516] width 61 height 25
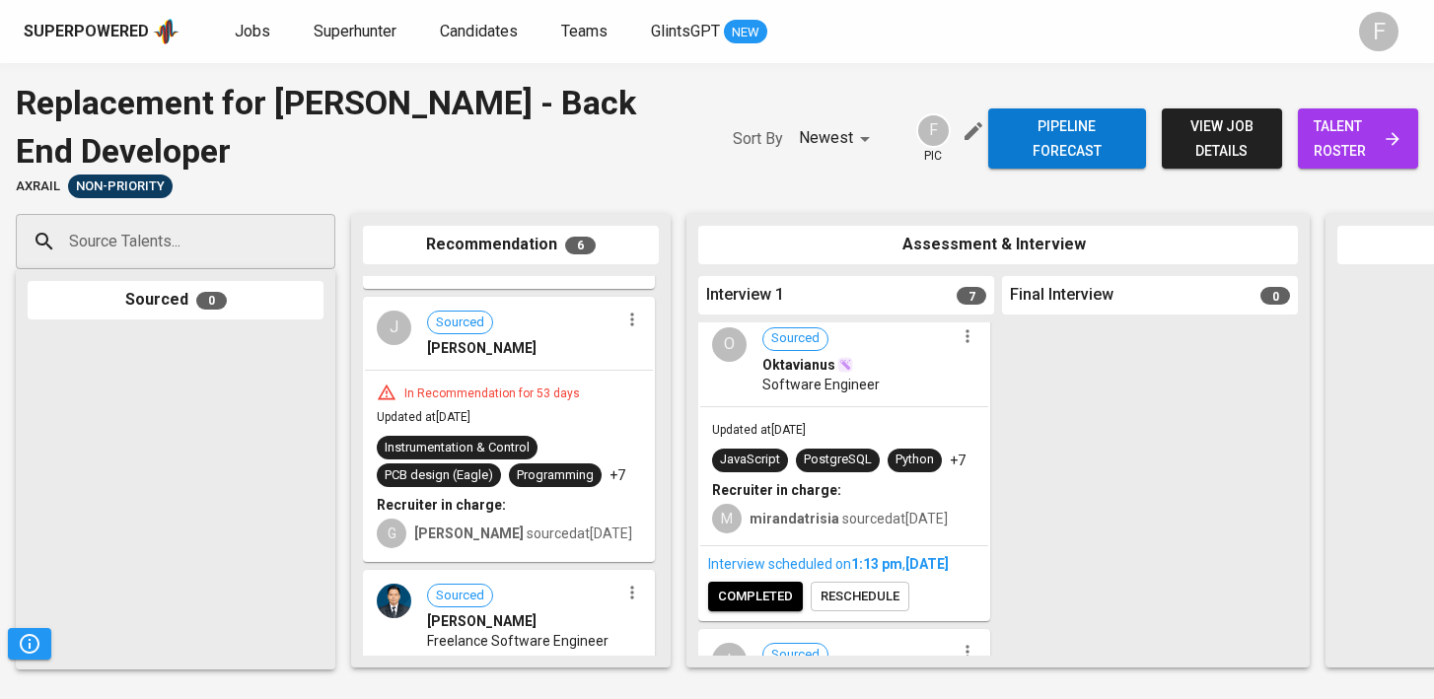
scroll to position [815, 0]
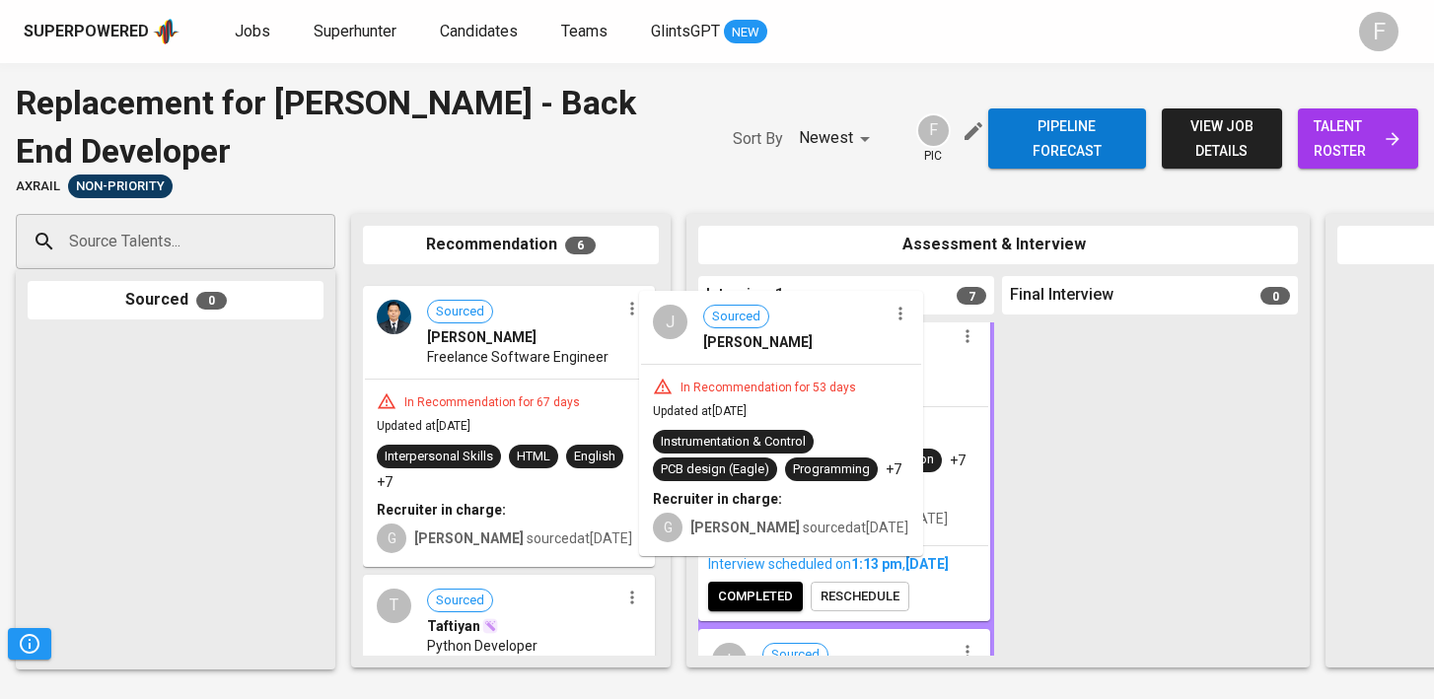
drag, startPoint x: 470, startPoint y: 510, endPoint x: 758, endPoint y: 510, distance: 288.0
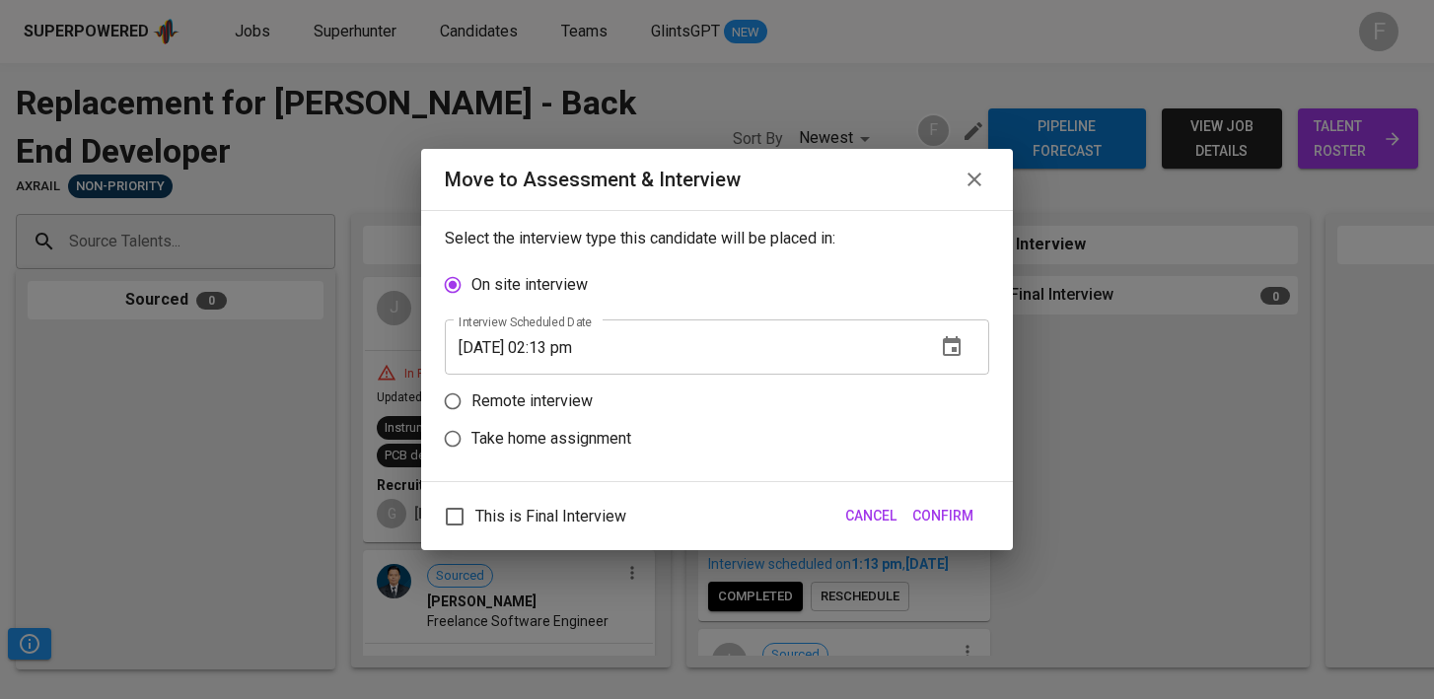
click at [496, 409] on p "Remote interview" at bounding box center [531, 402] width 121 height 24
click at [471, 409] on input "Remote interview" at bounding box center [452, 401] width 37 height 37
radio input "true"
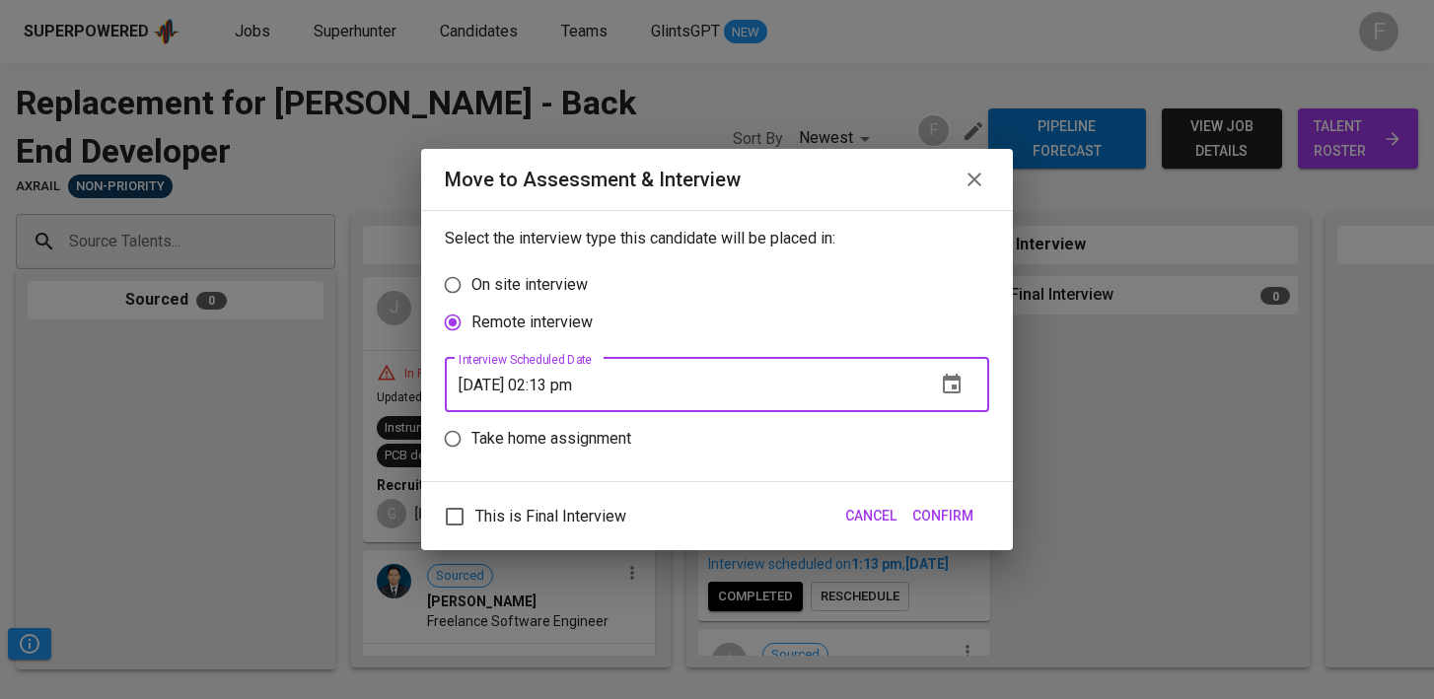
click at [561, 389] on input "[DATE] 02:13 pm" at bounding box center [682, 384] width 475 height 55
type input "[DATE] 01:14 pm"
click at [934, 517] on span "Confirm" at bounding box center [942, 516] width 61 height 25
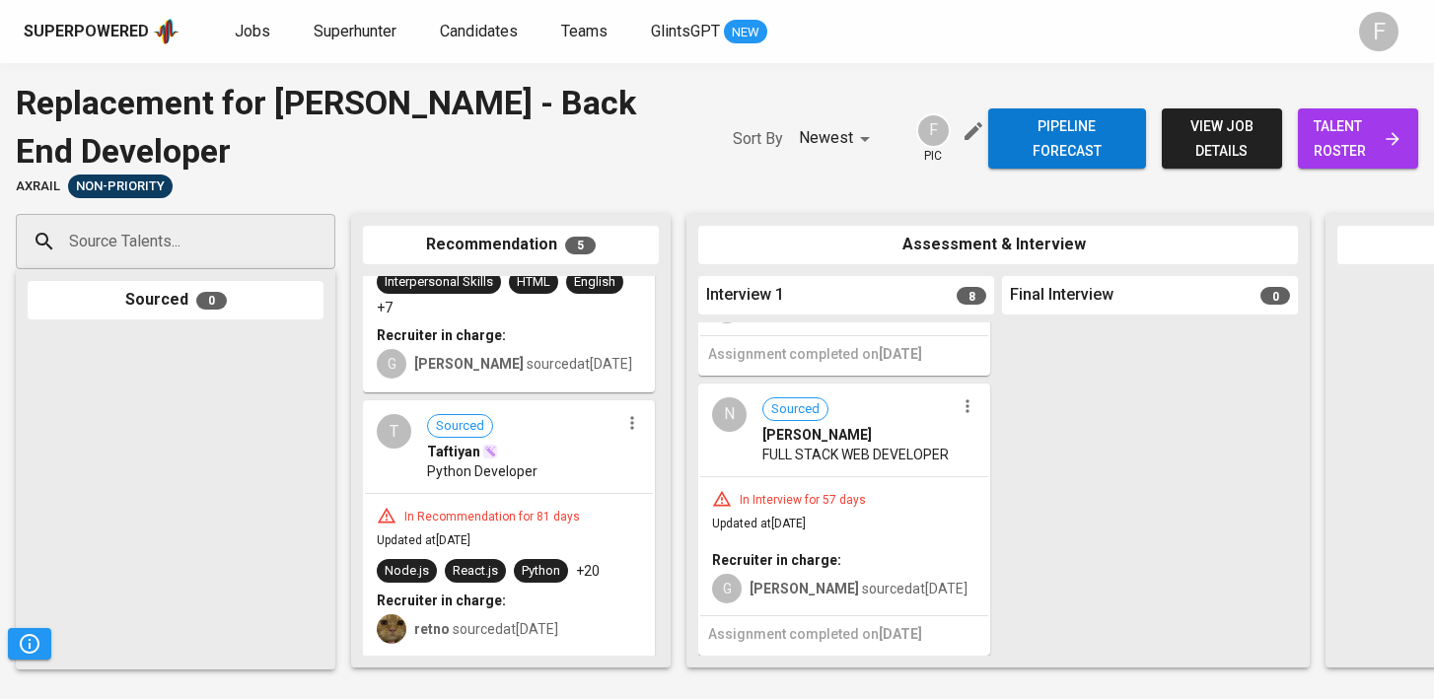
scroll to position [2220, 0]
click at [958, 396] on icon "button" at bounding box center [968, 406] width 20 height 20
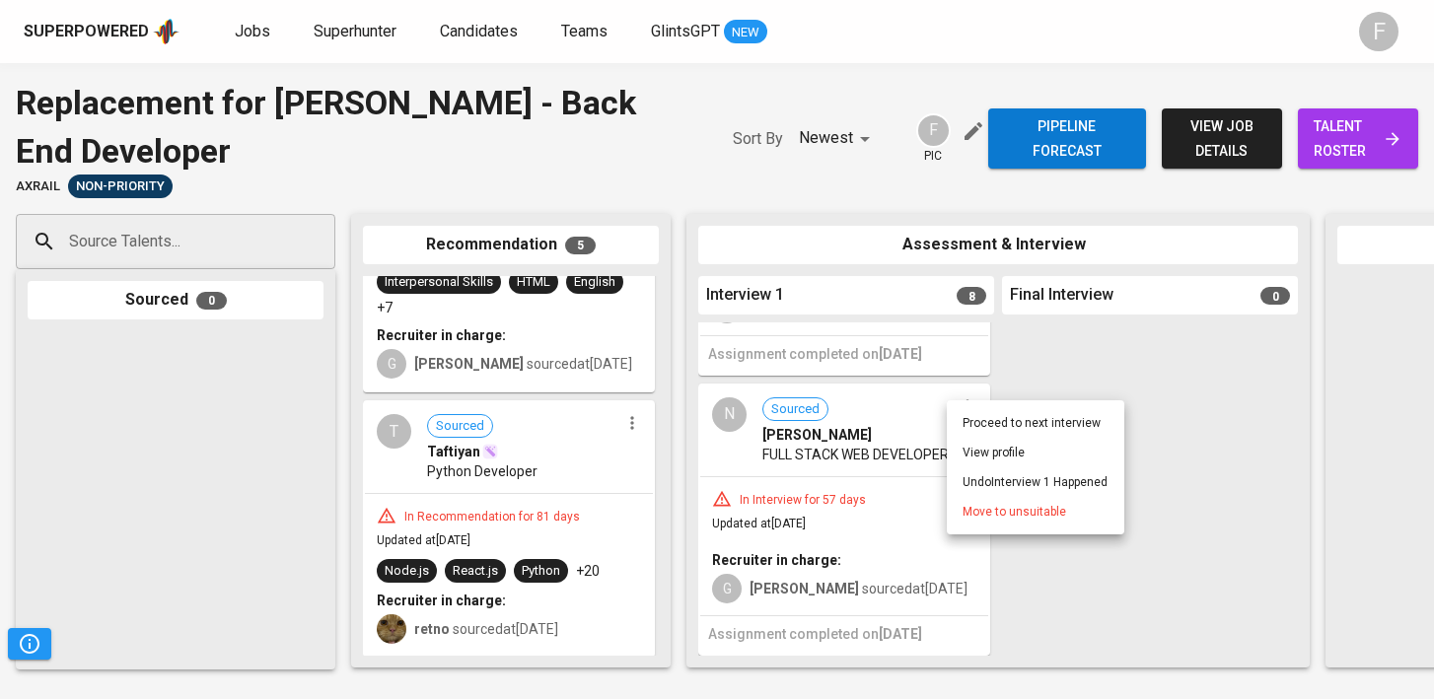
click at [987, 513] on span "Move to unsuitable" at bounding box center [1015, 512] width 104 height 18
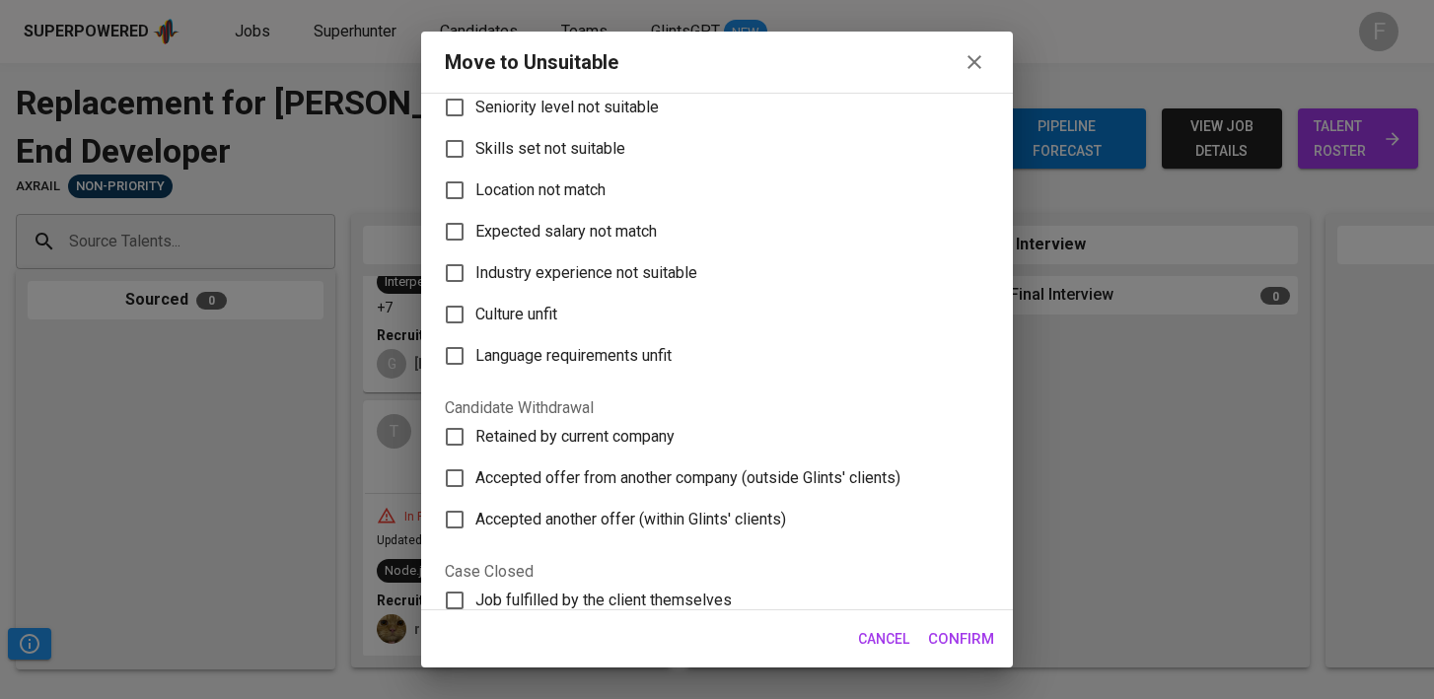
scroll to position [74, 0]
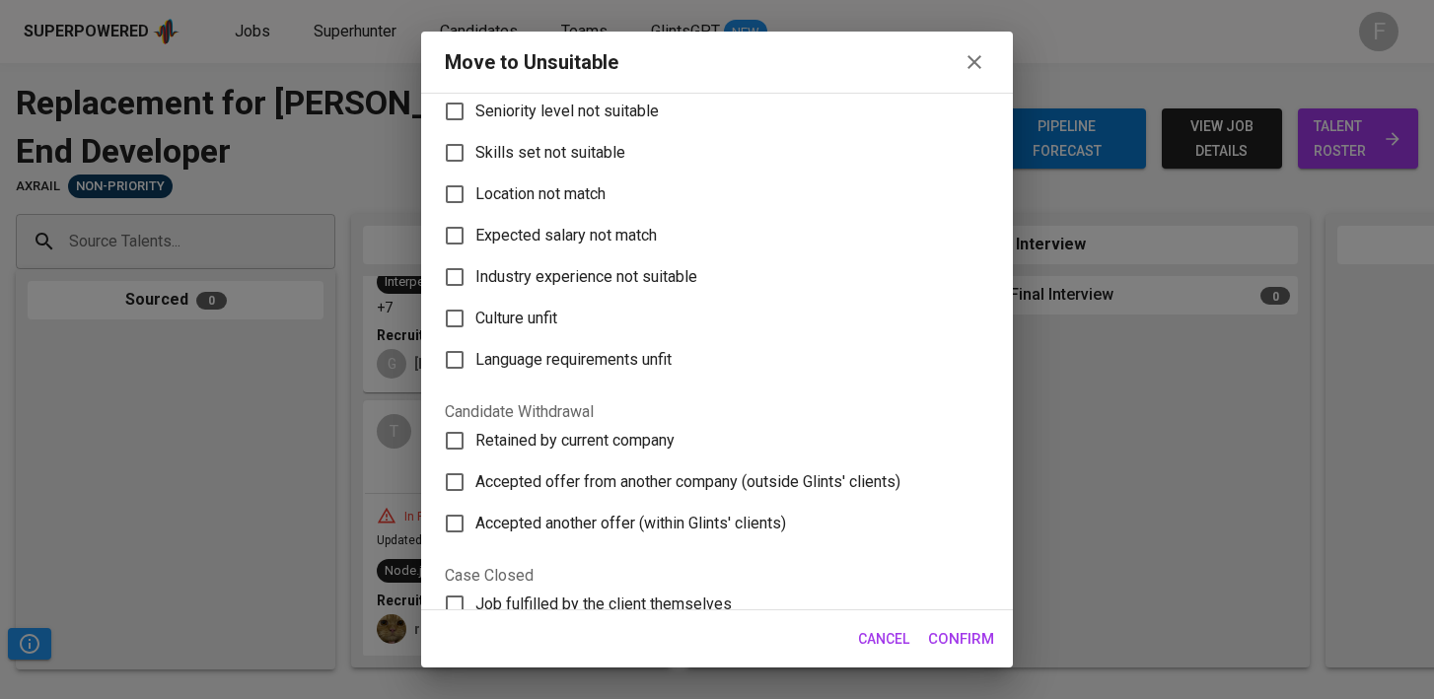
click at [546, 135] on label "Skills set not suitable" at bounding box center [704, 152] width 540 height 41
click at [475, 135] on input "Skills set not suitable" at bounding box center [454, 152] width 41 height 41
checkbox input "true"
click at [975, 632] on span "Confirm" at bounding box center [961, 639] width 66 height 26
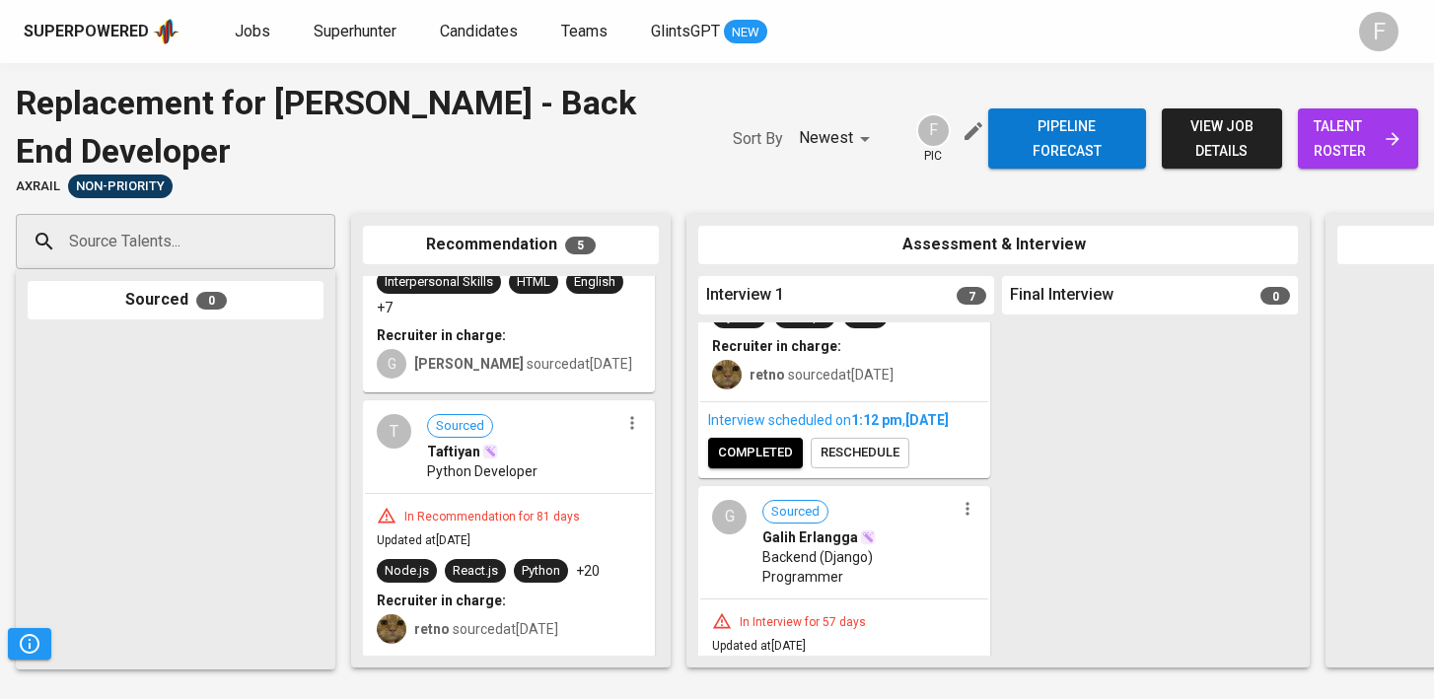
scroll to position [1396, 0]
click at [743, 467] on button "completed" at bounding box center [755, 451] width 95 height 31
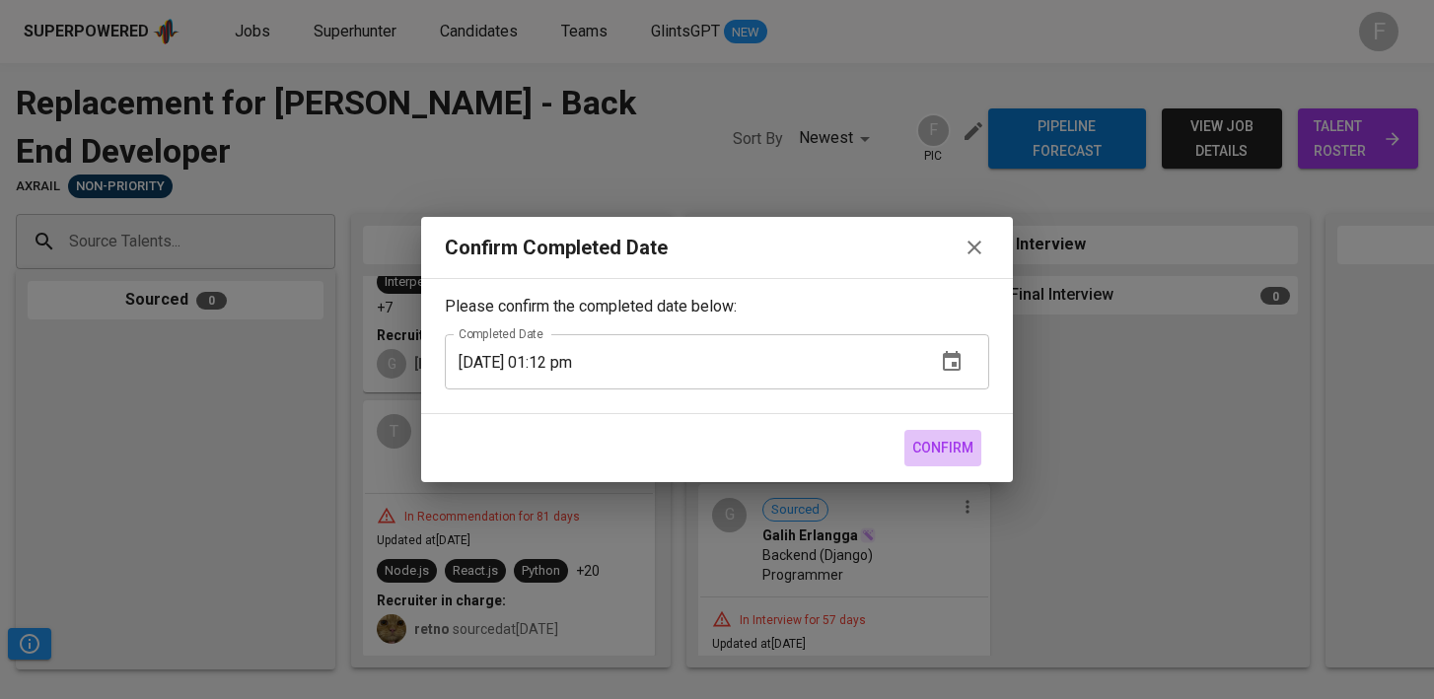
click at [972, 443] on span "Confirm" at bounding box center [942, 448] width 61 height 25
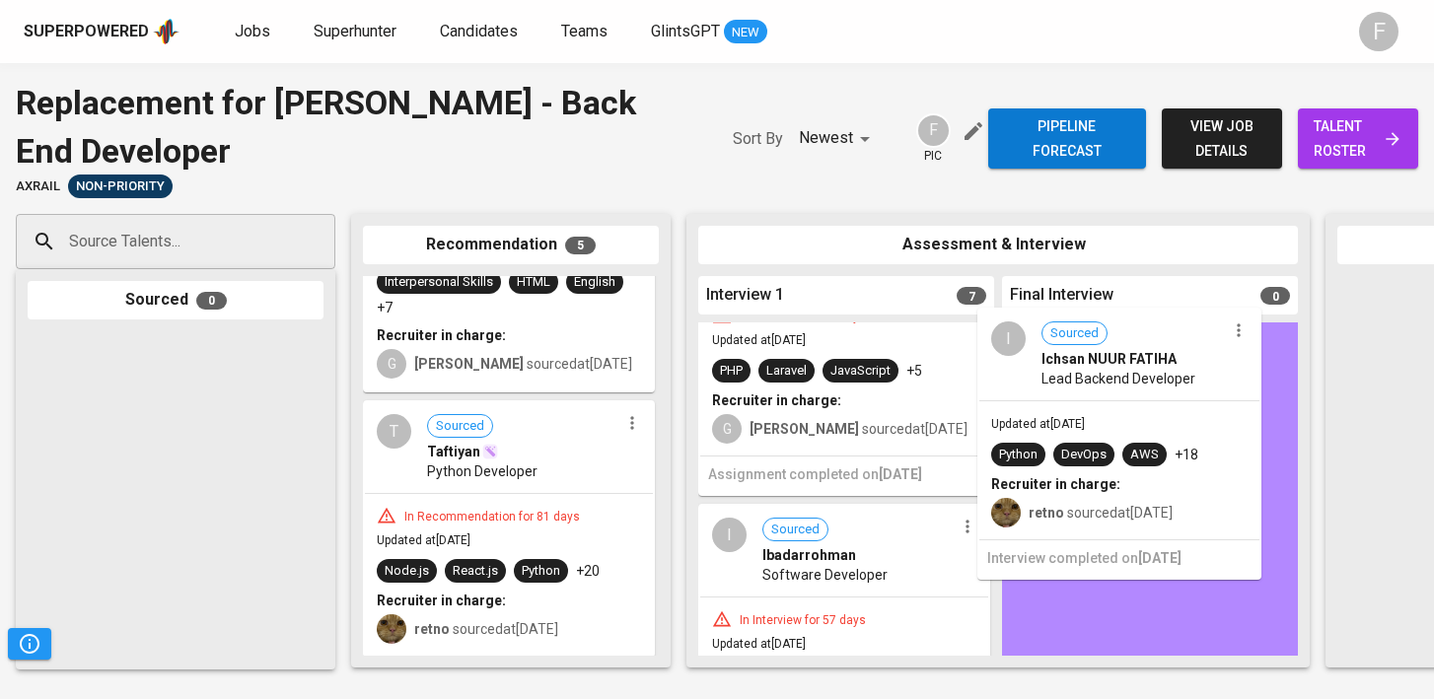
drag, startPoint x: 782, startPoint y: 457, endPoint x: 1067, endPoint y: 497, distance: 287.9
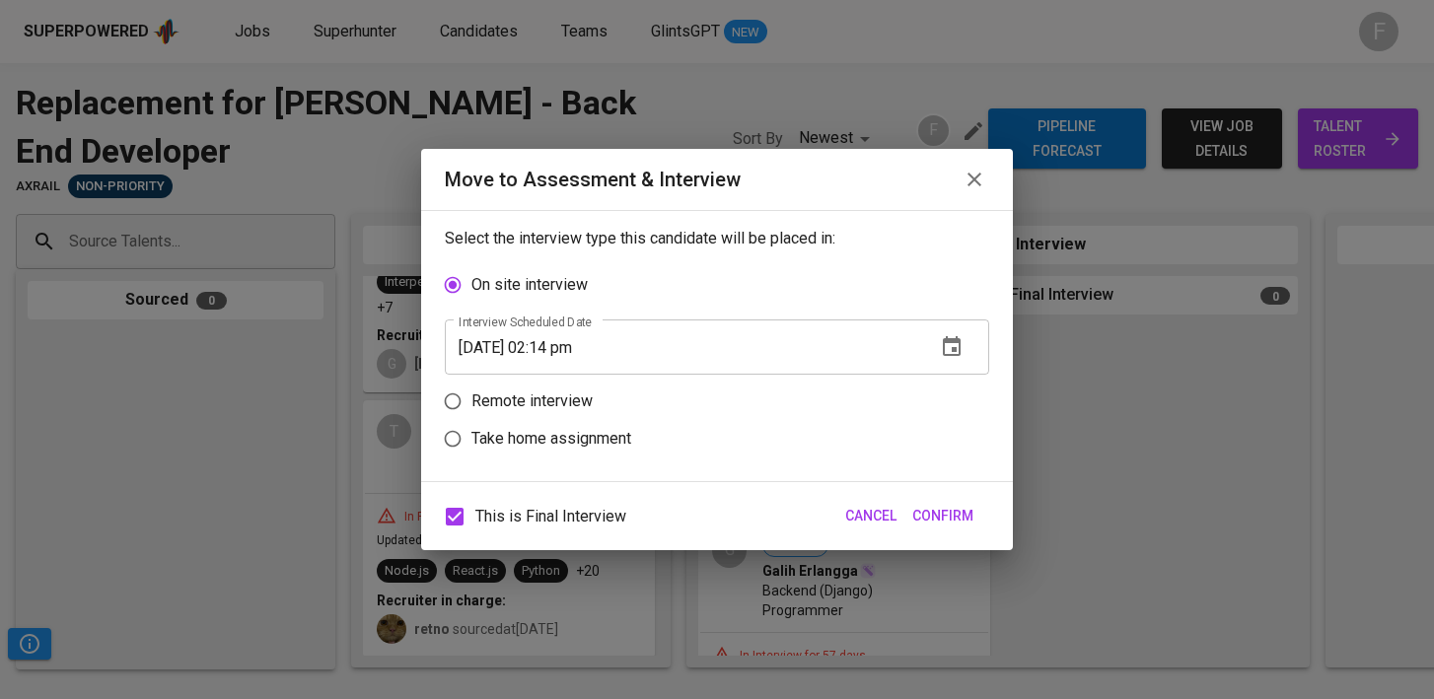
scroll to position [1662, 0]
click at [527, 386] on label "Remote interview" at bounding box center [704, 401] width 540 height 37
click at [471, 386] on input "Remote interview" at bounding box center [452, 401] width 37 height 37
radio input "true"
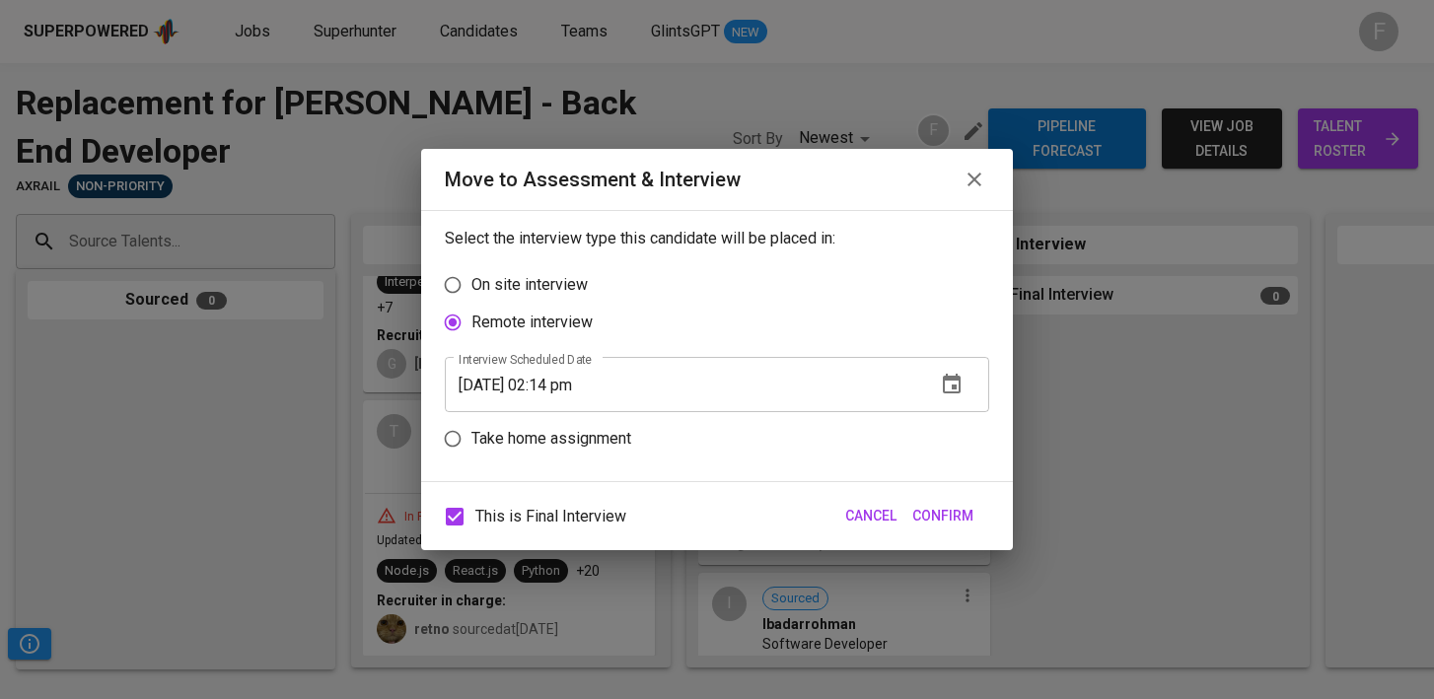
click at [563, 386] on input "[DATE] 02:14 pm" at bounding box center [682, 384] width 475 height 55
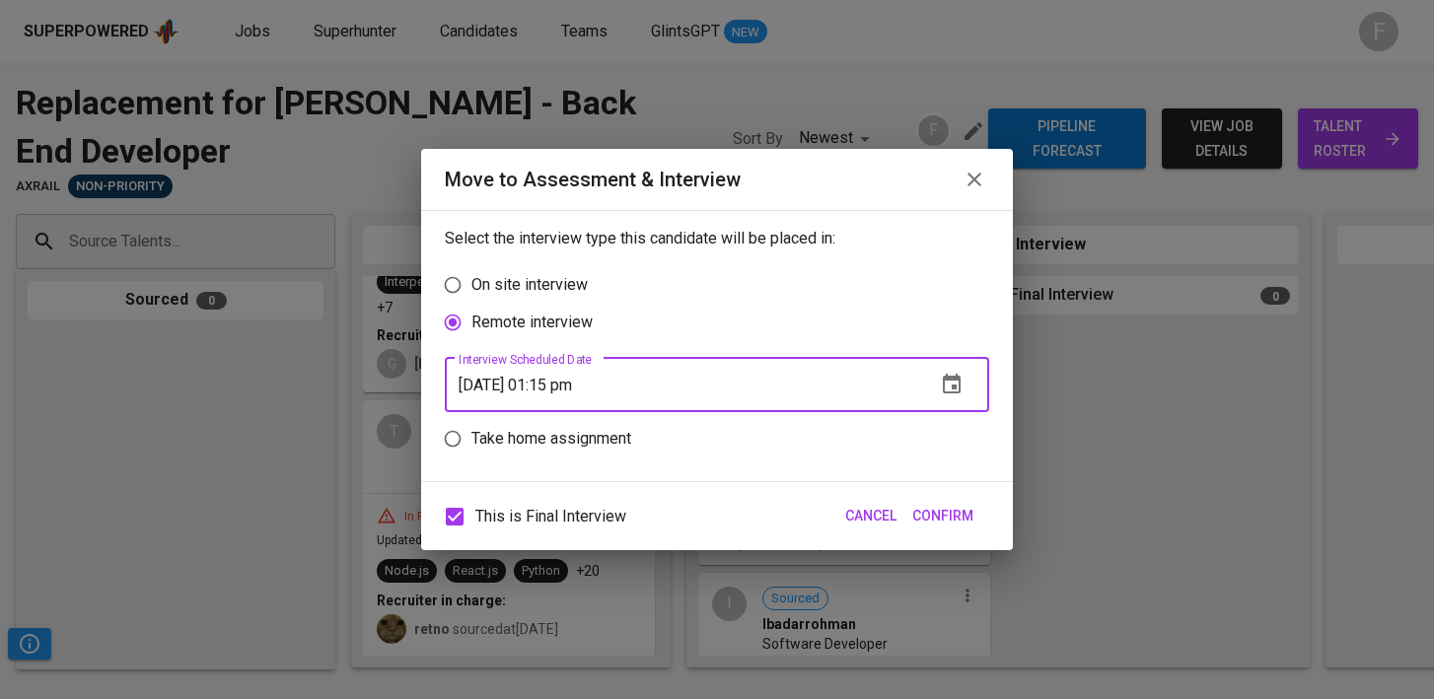
type input "[DATE] 01:15 pm"
click at [972, 518] on span "Confirm" at bounding box center [942, 516] width 61 height 25
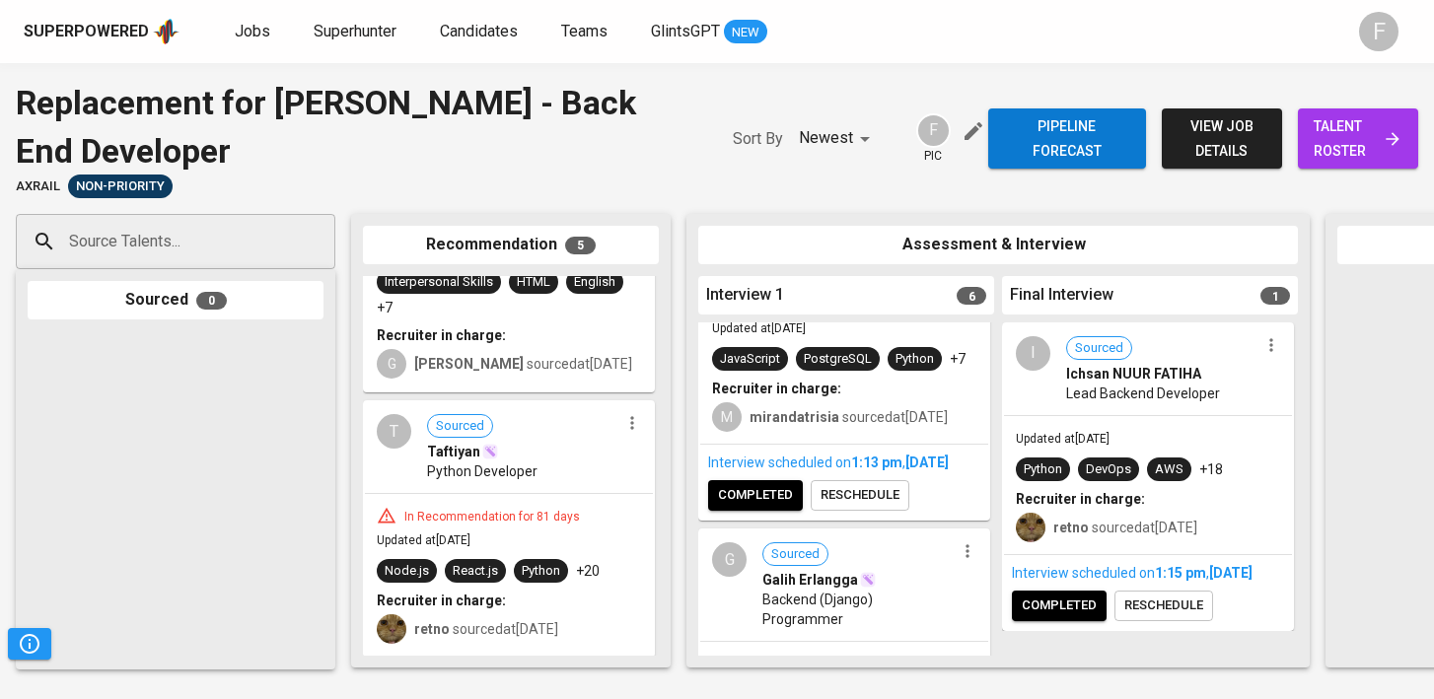
scroll to position [1059, 0]
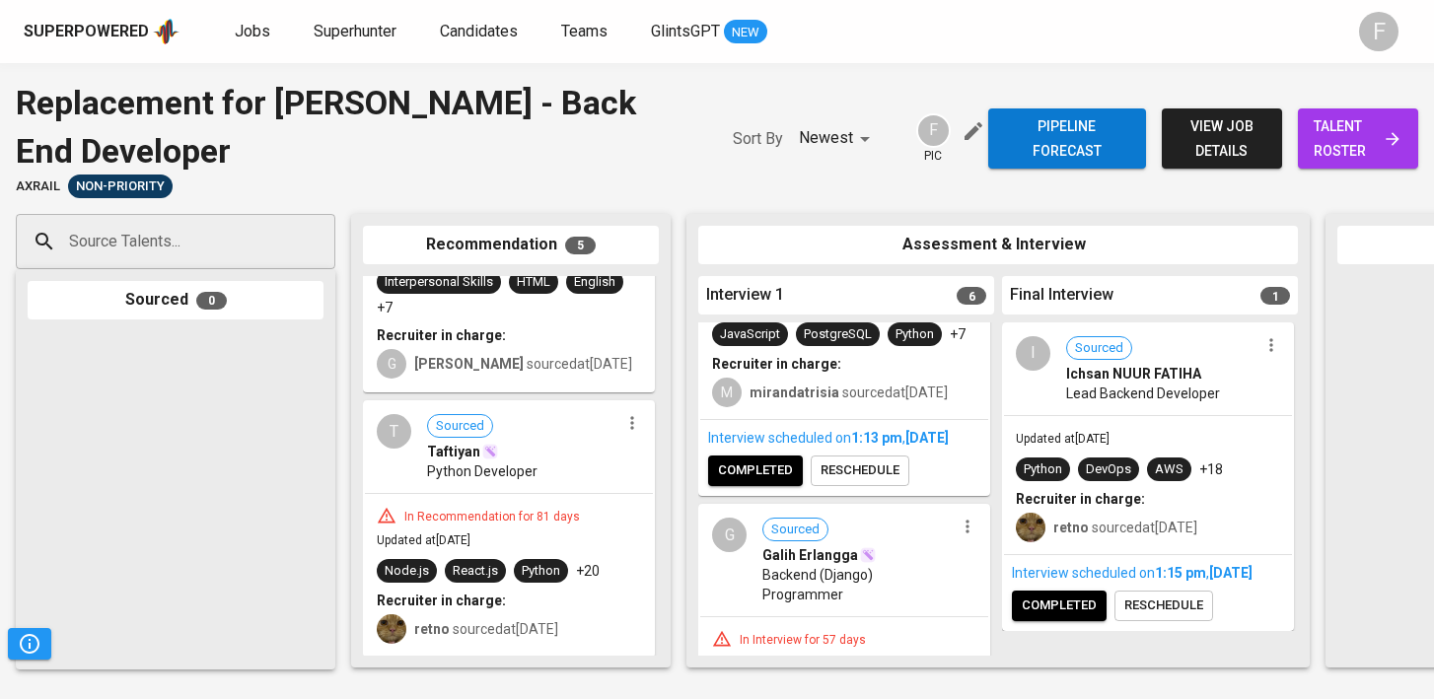
click at [756, 482] on span "completed" at bounding box center [755, 471] width 75 height 23
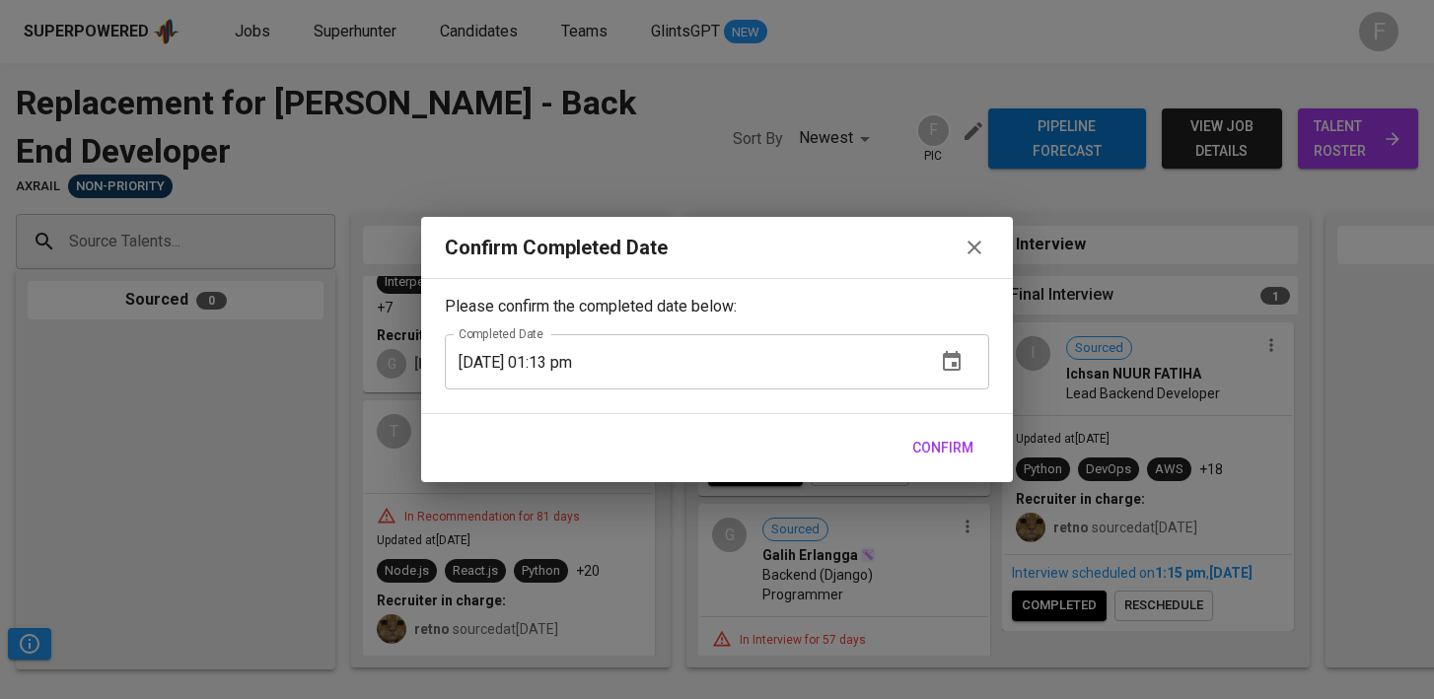
click at [952, 452] on span "Confirm" at bounding box center [942, 448] width 61 height 25
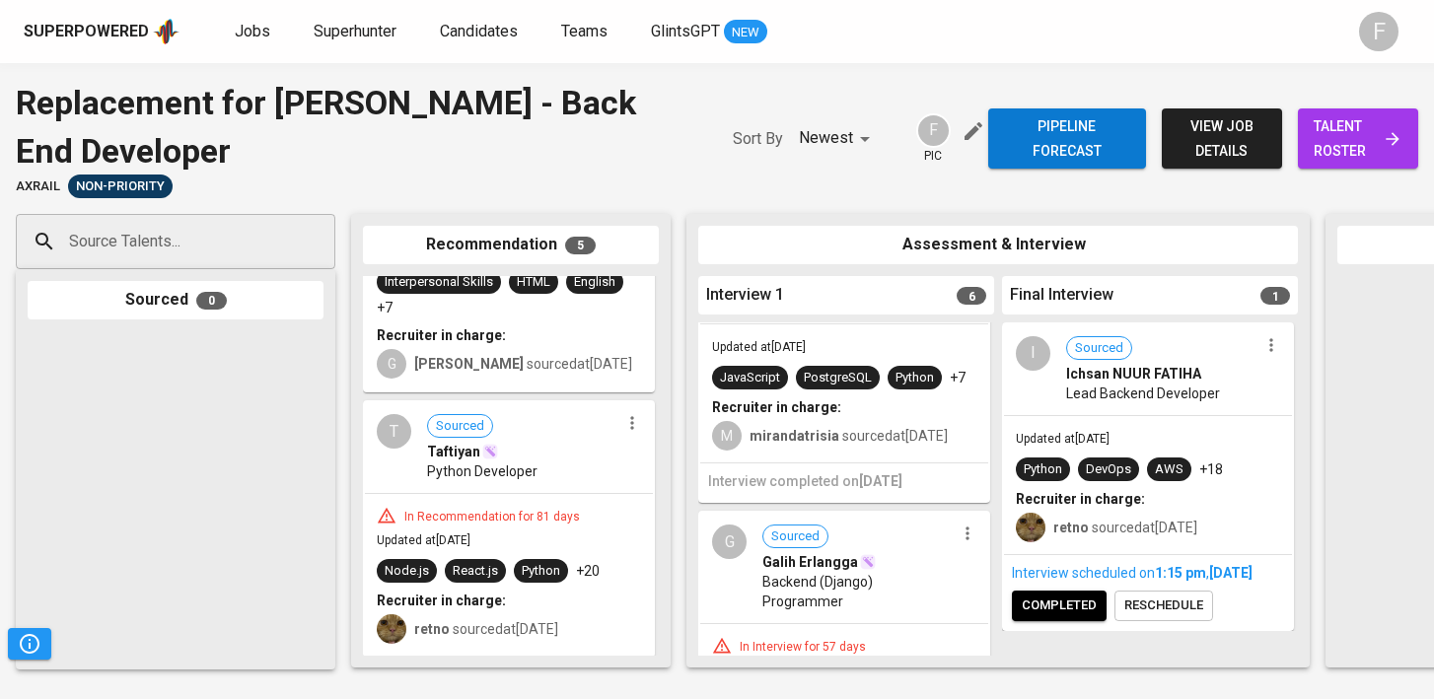
scroll to position [1004, 0]
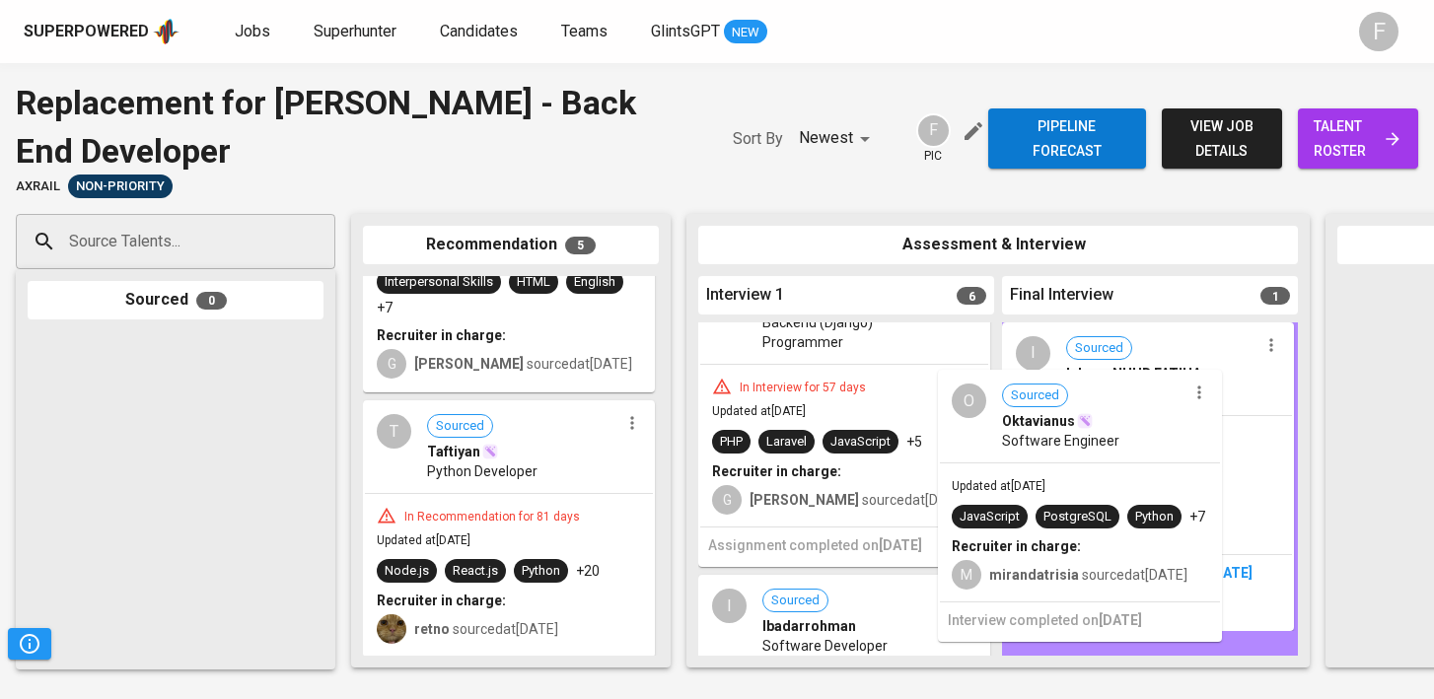
drag, startPoint x: 792, startPoint y: 423, endPoint x: 1048, endPoint y: 484, distance: 263.6
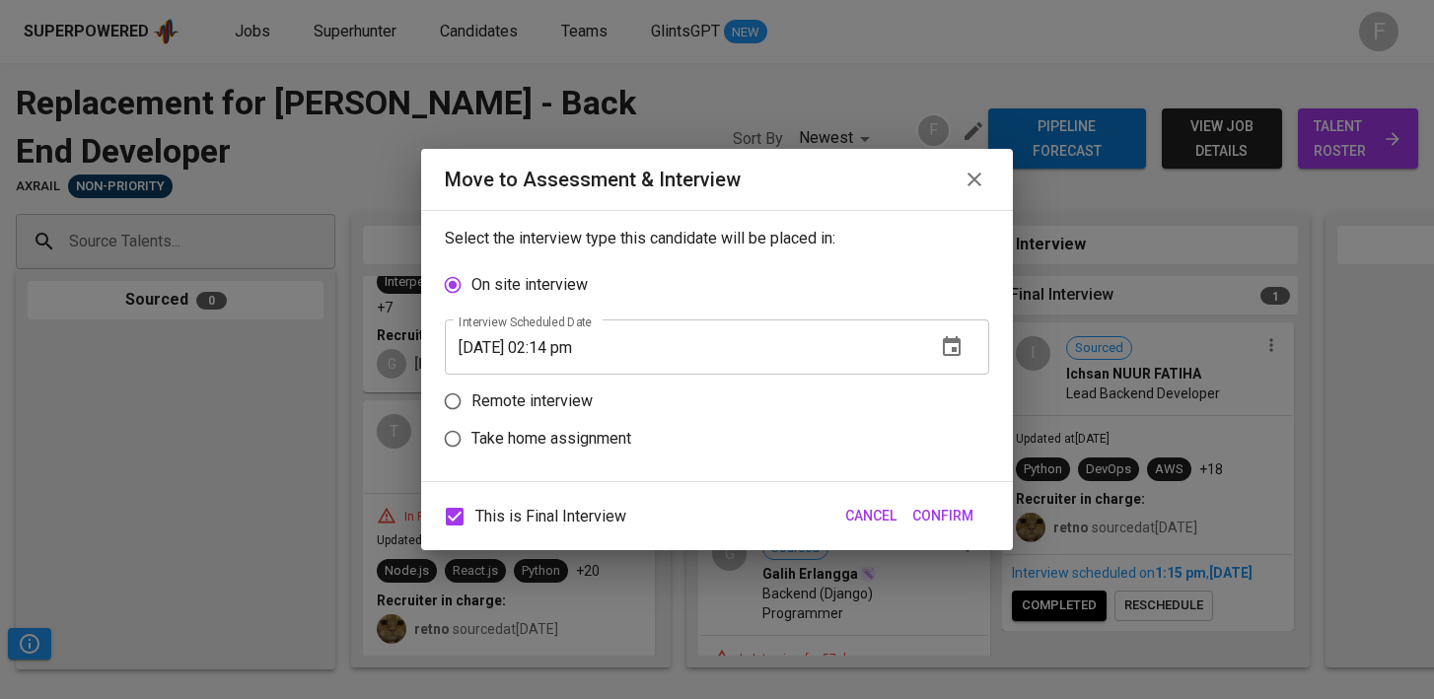
click at [487, 401] on p "Remote interview" at bounding box center [531, 402] width 121 height 24
click at [471, 401] on input "Remote interview" at bounding box center [452, 401] width 37 height 37
radio input "true"
click at [566, 382] on input "[DATE] 02:14 pm" at bounding box center [682, 384] width 475 height 55
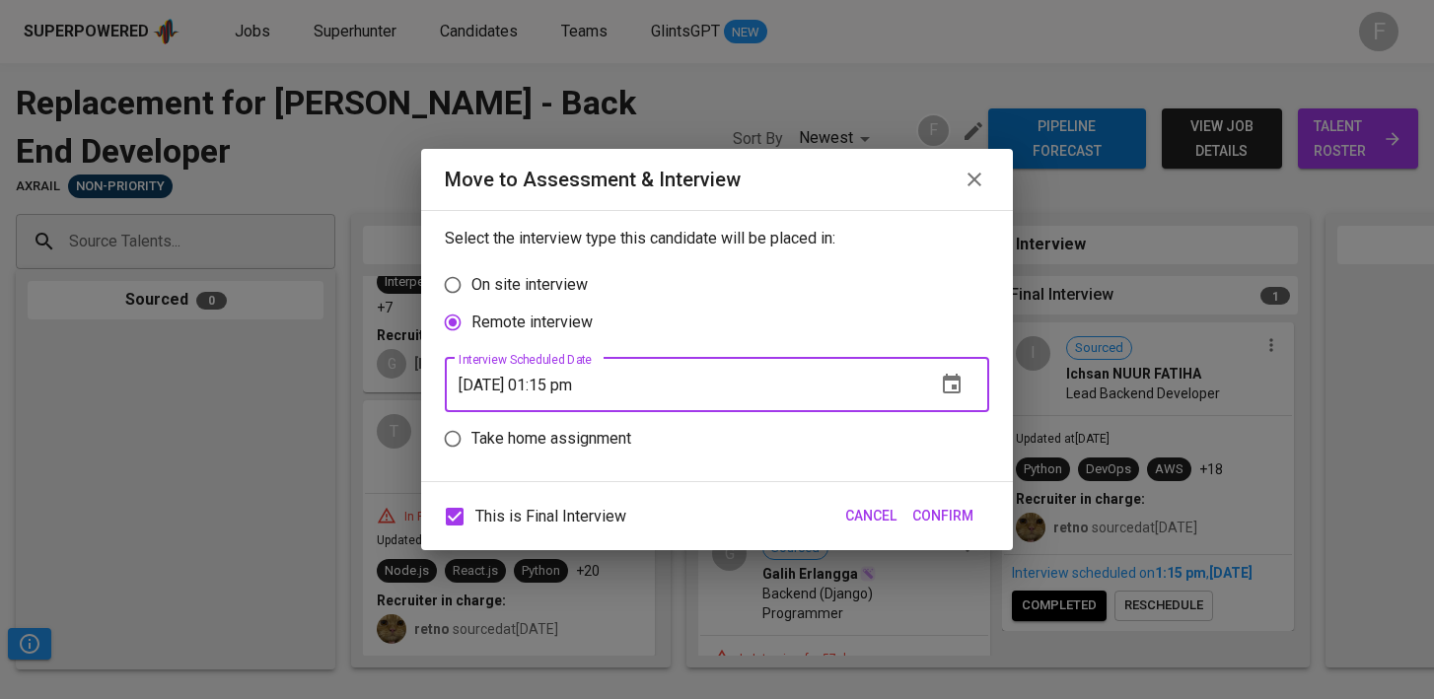
type input "[DATE] 01:15 pm"
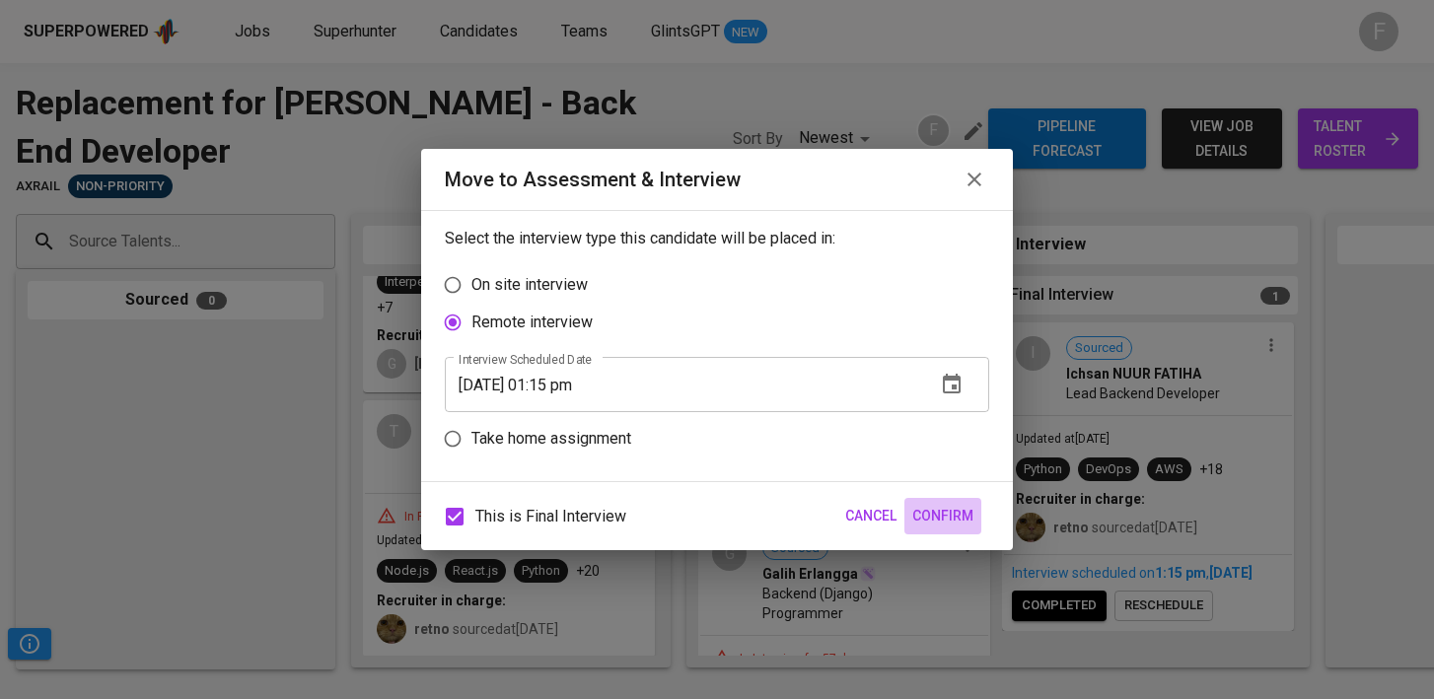
click at [939, 517] on span "Confirm" at bounding box center [942, 516] width 61 height 25
